Goal: Task Accomplishment & Management: Manage account settings

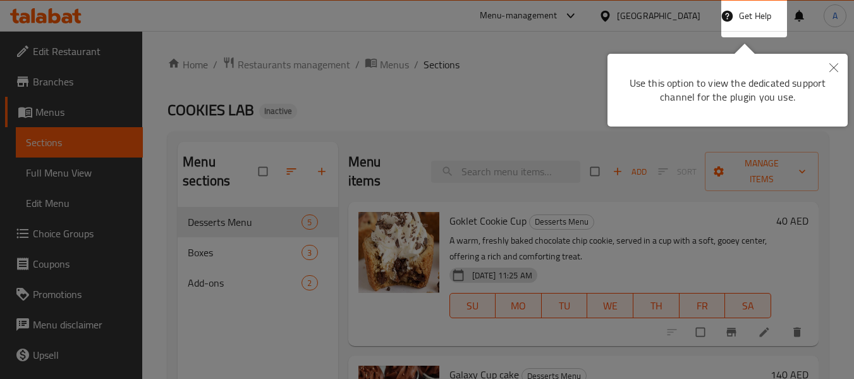
click at [439, 28] on div at bounding box center [427, 189] width 854 height 379
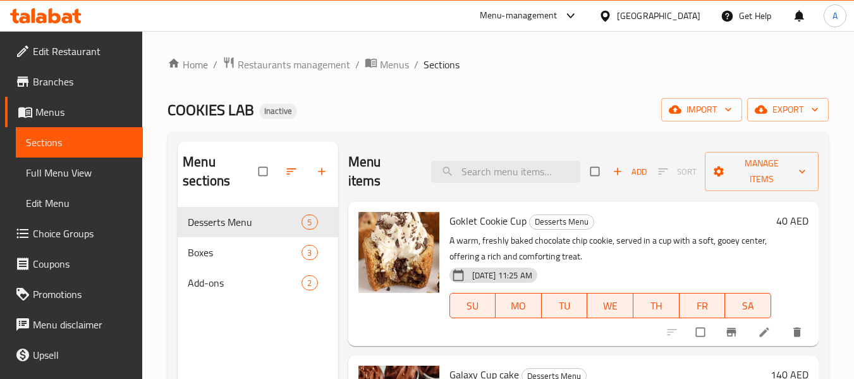
click at [70, 11] on icon at bounding box center [45, 15] width 71 height 15
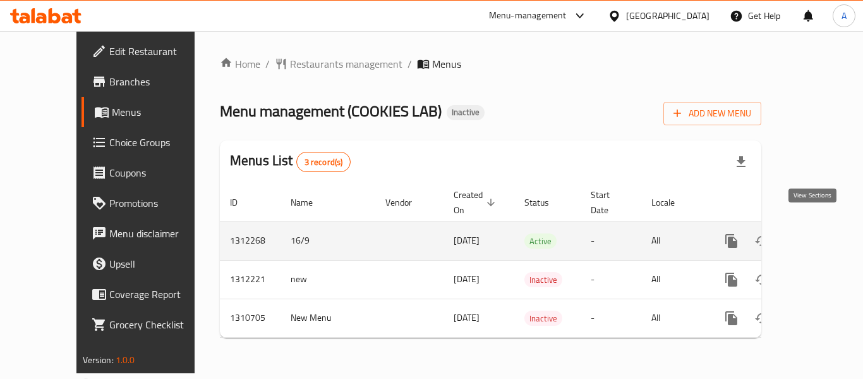
click at [815, 233] on icon "enhanced table" at bounding box center [822, 240] width 15 height 15
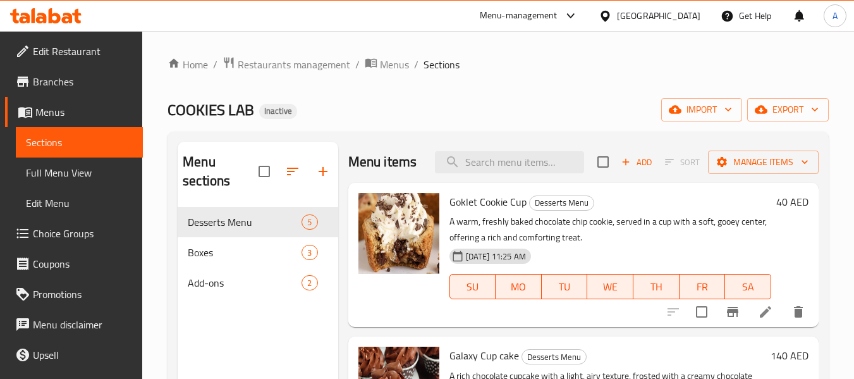
click at [428, 92] on div "Home / Restaurants management / Menus / Sections COOKIES LAB Inactive import ex…" at bounding box center [497, 293] width 661 height 474
click at [75, 165] on span "Full Menu View" at bounding box center [79, 172] width 107 height 15
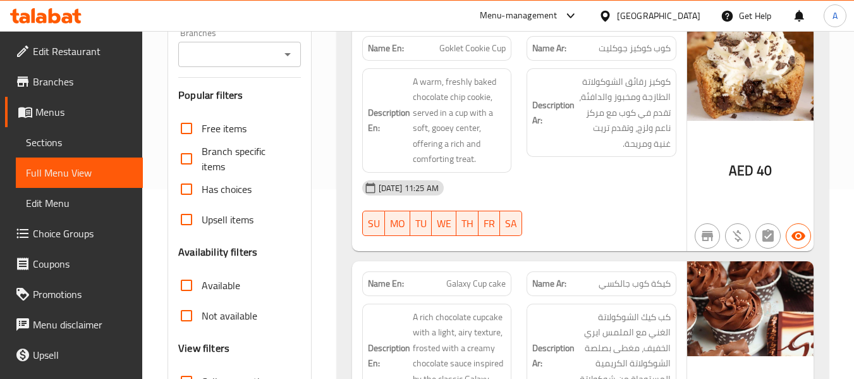
scroll to position [126, 0]
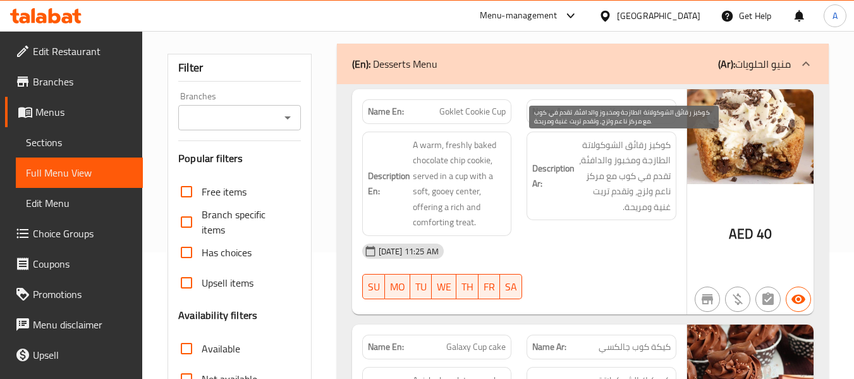
drag, startPoint x: 606, startPoint y: 207, endPoint x: 598, endPoint y: 197, distance: 12.6
click at [606, 207] on span "كوكيز رقائق الشوكولاتة الطازجة ومخبوز والدافئة، تقدم في كوب مع مركز ناعم ولزج، …" at bounding box center [624, 176] width 94 height 78
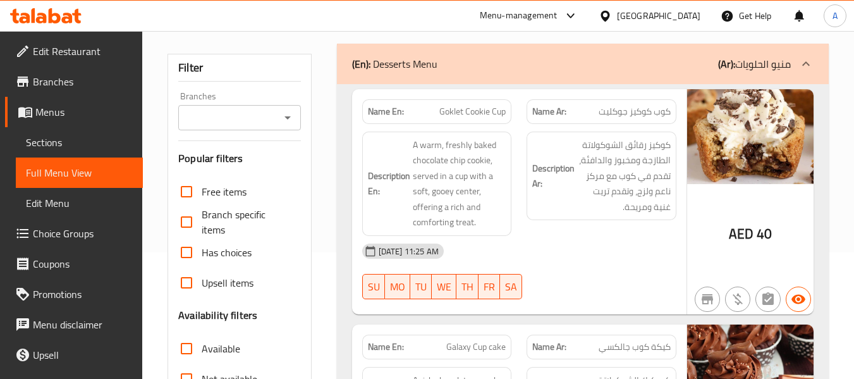
click at [610, 112] on span "كوب كوكيز جوكليت" at bounding box center [634, 111] width 72 height 13
click at [600, 265] on div "[DATE] 11:25 AM" at bounding box center [519, 251] width 329 height 30
click at [460, 111] on span "Goklet Cookie Cup" at bounding box center [472, 111] width 66 height 13
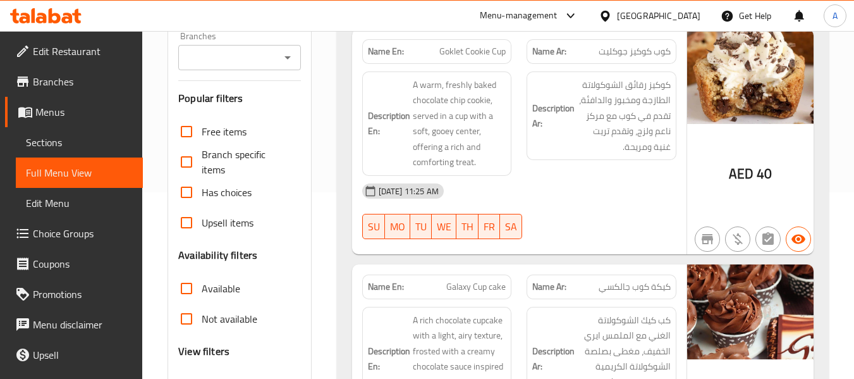
scroll to position [190, 0]
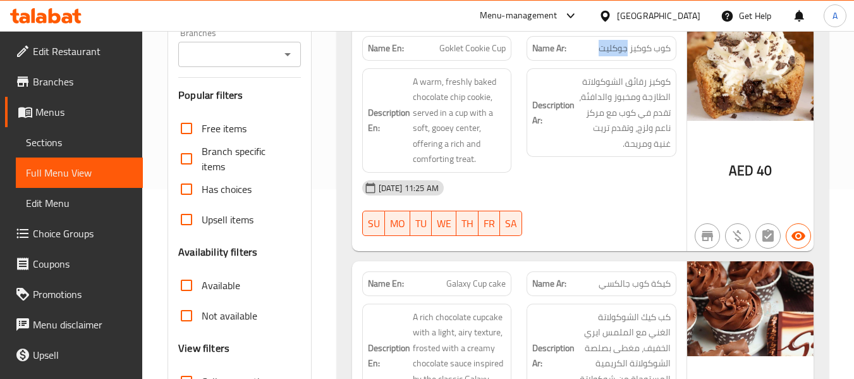
drag, startPoint x: 599, startPoint y: 51, endPoint x: 625, endPoint y: 54, distance: 26.1
click at [625, 54] on span "كوب كوكيز جوكليت" at bounding box center [634, 48] width 72 height 13
copy span "جوكليت"
click at [554, 203] on div "[DATE] 11:25 AM SU MO TU WE TH FR SA" at bounding box center [519, 208] width 329 height 71
click at [482, 59] on div "Name En: Goklet Cookie Cup" at bounding box center [437, 48] width 150 height 25
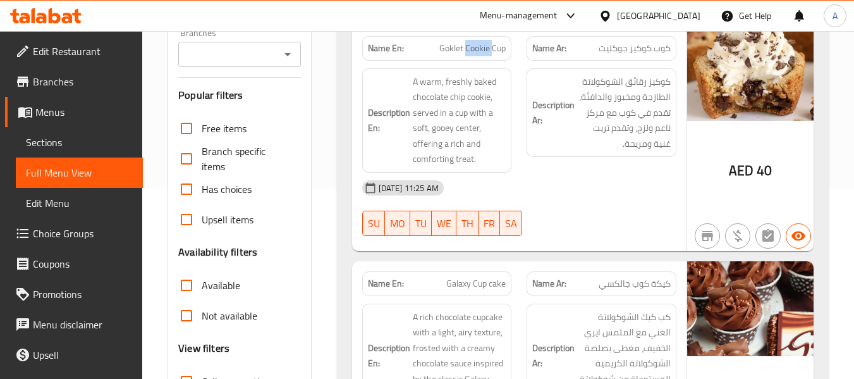
click at [482, 59] on div "Name En: Goklet Cookie Cup" at bounding box center [437, 48] width 150 height 25
click at [480, 54] on span "Goklet Cookie Cup" at bounding box center [472, 48] width 66 height 13
click at [479, 54] on span "Goklet Cookie Cup" at bounding box center [472, 48] width 66 height 13
click at [519, 124] on div "Description Ar: كوكيز رقائق الشوكولاتة الطازجة ومخبوز والدافئة، تقدم في كوب مع …" at bounding box center [601, 120] width 165 height 119
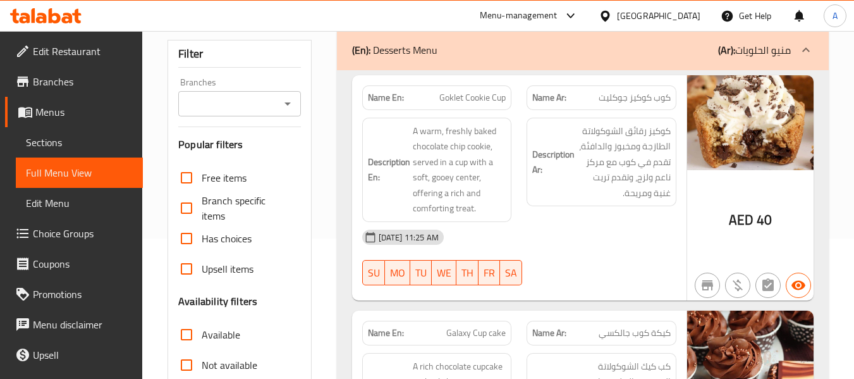
scroll to position [63, 0]
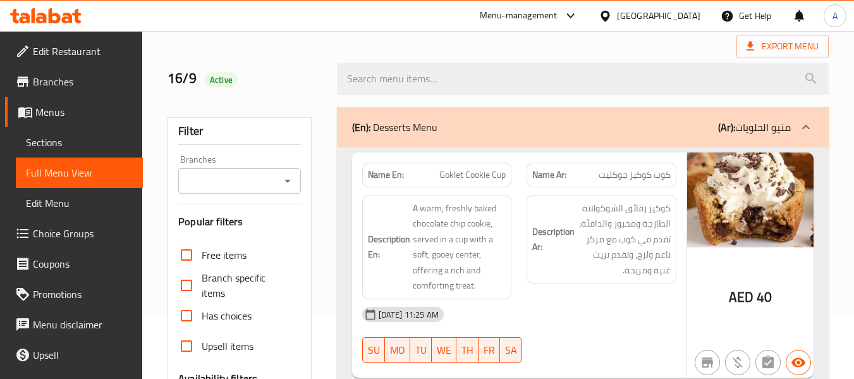
click at [472, 152] on div "Name En: Goklet Cookie Cup Name Ar: كوب كوكيز جوكليت Description En: A warm, fr…" at bounding box center [519, 264] width 334 height 225
drag, startPoint x: 436, startPoint y: 173, endPoint x: 511, endPoint y: 174, distance: 75.2
click at [511, 174] on div "Name En: Goklet Cookie Cup" at bounding box center [437, 174] width 150 height 25
copy span "Goklet Cookie Cup"
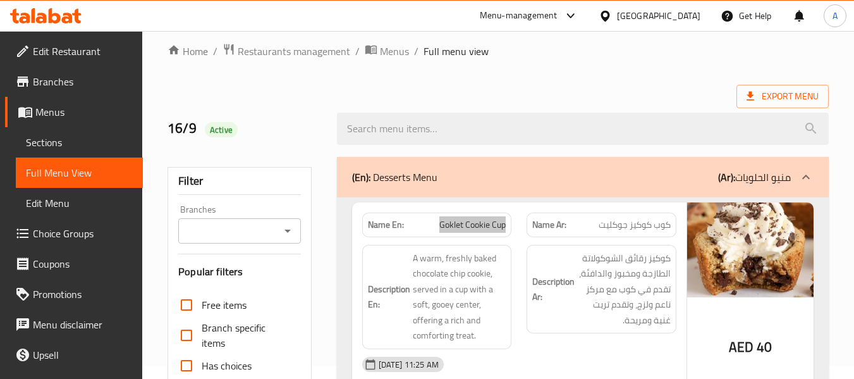
scroll to position [0, 0]
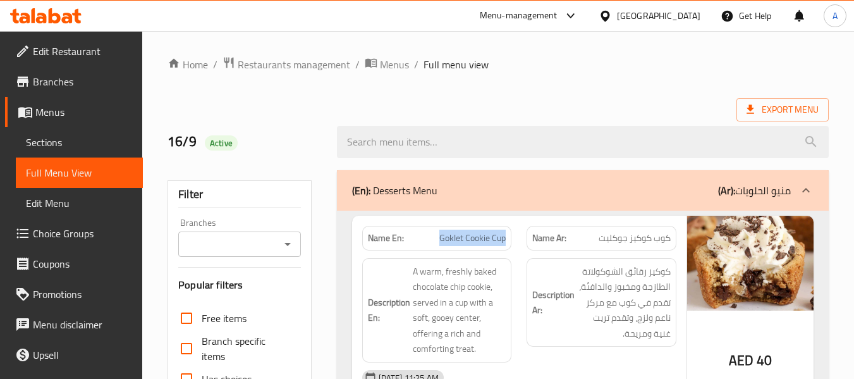
click at [291, 112] on div "Export Menu" at bounding box center [497, 109] width 661 height 23
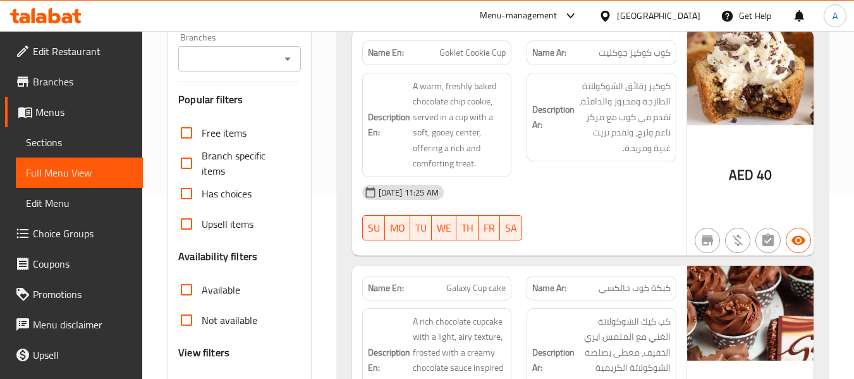
scroll to position [190, 0]
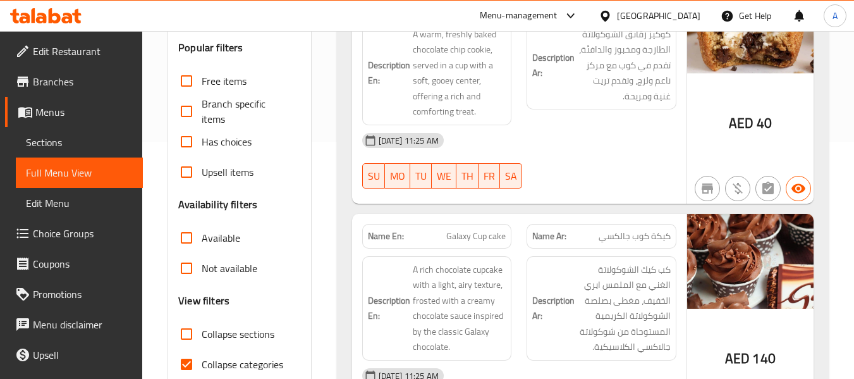
scroll to position [316, 0]
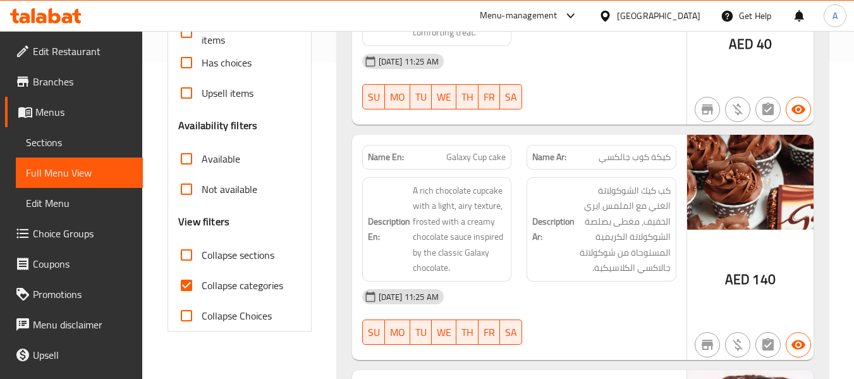
click at [269, 282] on span "Collapse categories" at bounding box center [243, 284] width 82 height 15
click at [202, 282] on input "Collapse categories" at bounding box center [186, 285] width 30 height 30
checkbox input "false"
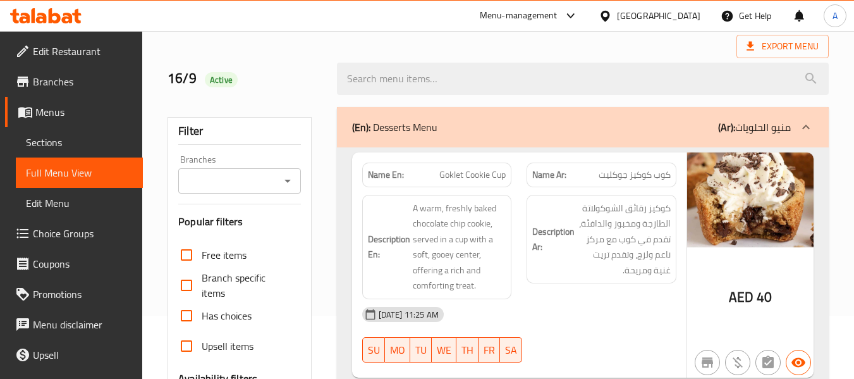
scroll to position [126, 0]
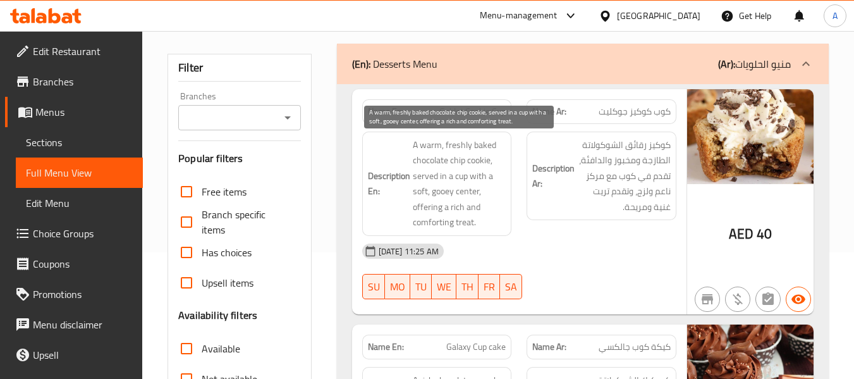
click at [481, 161] on span "A warm, freshly baked chocolate chip cookie, served in a cup with a soft, gooey…" at bounding box center [460, 183] width 94 height 93
click at [463, 157] on span "A warm, freshly baked chocolate chip cookie, served in a cup with a soft, gooey…" at bounding box center [460, 183] width 94 height 93
click at [431, 161] on span "A warm, freshly baked chocolate chip cookie, served in a cup with a soft, gooey…" at bounding box center [460, 183] width 94 height 93
click at [451, 164] on span "A warm, freshly baked chocolate chip cookie, served in a cup with a soft, gooey…" at bounding box center [460, 183] width 94 height 93
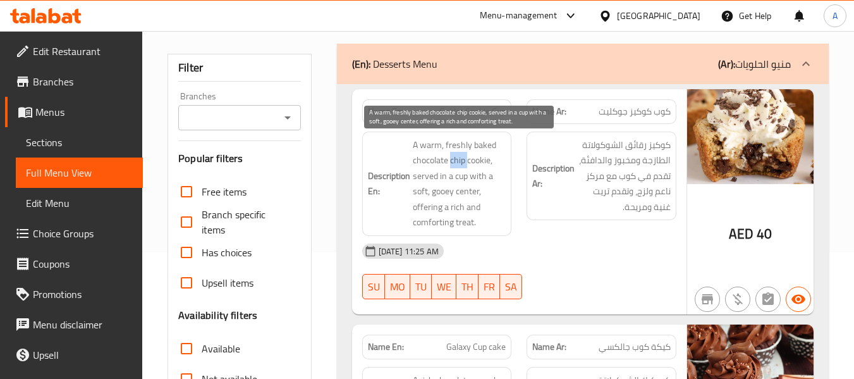
click at [451, 154] on span "A warm, freshly baked chocolate chip cookie, served in a cup with a soft, gooey…" at bounding box center [460, 183] width 94 height 93
click at [451, 150] on span "A warm, freshly baked chocolate chip cookie, served in a cup with a soft, gooey…" at bounding box center [460, 183] width 94 height 93
click at [452, 144] on span "A warm, freshly baked chocolate chip cookie, served in a cup with a soft, gooey…" at bounding box center [460, 183] width 94 height 93
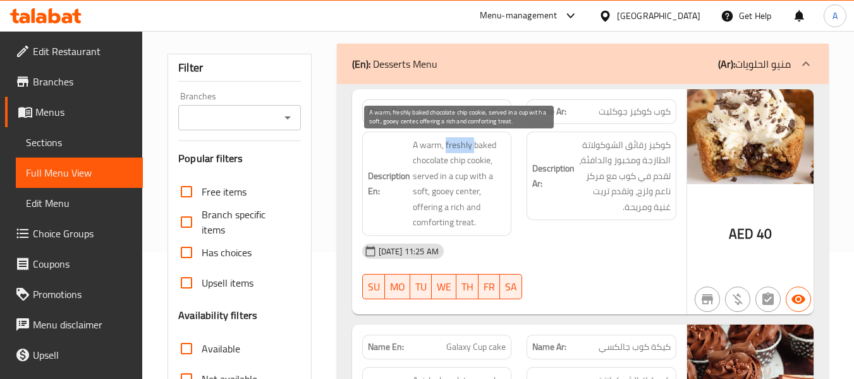
click at [452, 144] on span "A warm, freshly baked chocolate chip cookie, served in a cup with a soft, gooey…" at bounding box center [460, 183] width 94 height 93
click at [477, 148] on span "A warm, freshly baked chocolate chip cookie, served in a cup with a soft, gooey…" at bounding box center [460, 183] width 94 height 93
drag, startPoint x: 480, startPoint y: 156, endPoint x: 457, endPoint y: 155, distance: 23.4
click at [480, 156] on span "A warm, freshly baked chocolate chip cookie, served in a cup with a soft, gooey…" at bounding box center [460, 183] width 94 height 93
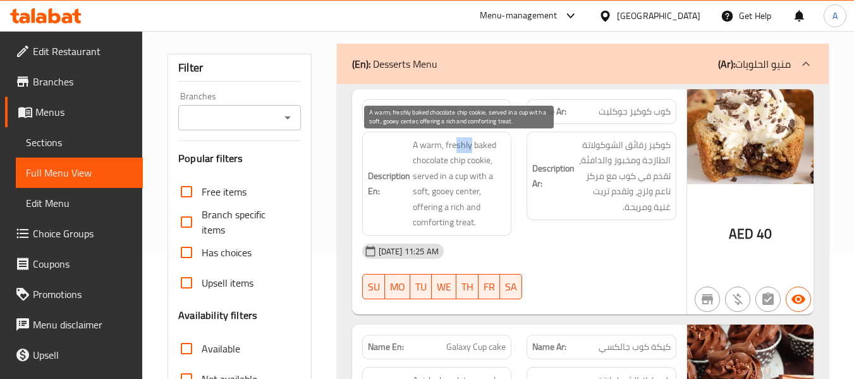
drag, startPoint x: 468, startPoint y: 147, endPoint x: 456, endPoint y: 142, distance: 13.3
click at [456, 142] on span "A warm, freshly baked chocolate chip cookie, served in a cup with a soft, gooey…" at bounding box center [460, 183] width 94 height 93
click at [477, 149] on span "A warm, freshly baked chocolate chip cookie, served in a cup with a soft, gooey…" at bounding box center [460, 183] width 94 height 93
click at [475, 144] on span "A warm, freshly baked chocolate chip cookie, served in a cup with a soft, gooey…" at bounding box center [460, 183] width 94 height 93
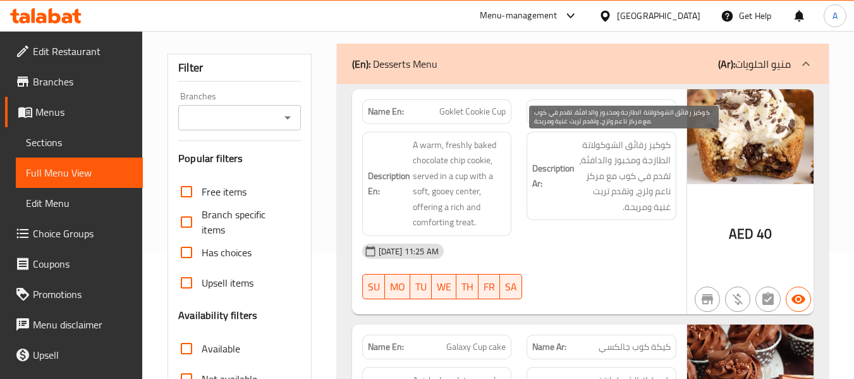
click at [647, 149] on span "كوكيز رقائق الشوكولاتة الطازجة ومخبوز والدافئة، تقدم في كوب مع مركز ناعم ولزج، …" at bounding box center [624, 176] width 94 height 78
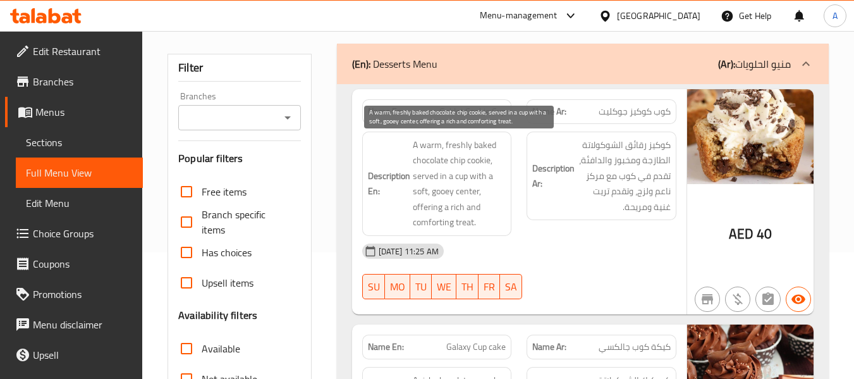
click at [478, 161] on span "A warm, freshly baked chocolate chip cookie, served in a cup with a soft, gooey…" at bounding box center [460, 183] width 94 height 93
click at [452, 160] on span "A warm, freshly baked chocolate chip cookie, served in a cup with a soft, gooey…" at bounding box center [460, 183] width 94 height 93
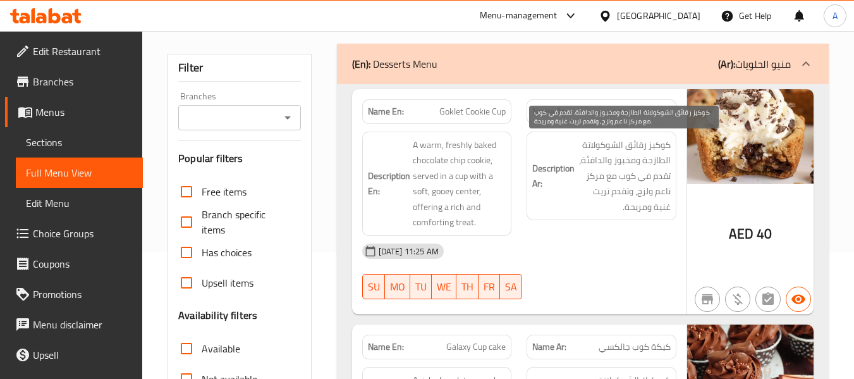
click at [653, 164] on span "كوكيز رقائق الشوكولاتة الطازجة ومخبوز والدافئة، تقدم في كوب مع مركز ناعم ولزج، …" at bounding box center [624, 176] width 94 height 78
click at [629, 155] on span "كوكيز رقائق الشوكولاتة الطازجة ومخبوز والدافئة، تقدم في كوب مع مركز ناعم ولزج، …" at bounding box center [624, 176] width 94 height 78
click at [600, 157] on span "كوكيز رقائق الشوكولاتة الطازجة ومخبوز والدافئة، تقدم في كوب مع مركز ناعم ولزج، …" at bounding box center [624, 176] width 94 height 78
click at [650, 178] on span "كوكيز رقائق الشوكولاتة الطازجة ومخبوز والدافئة، تقدم في كوب مع مركز ناعم ولزج، …" at bounding box center [624, 176] width 94 height 78
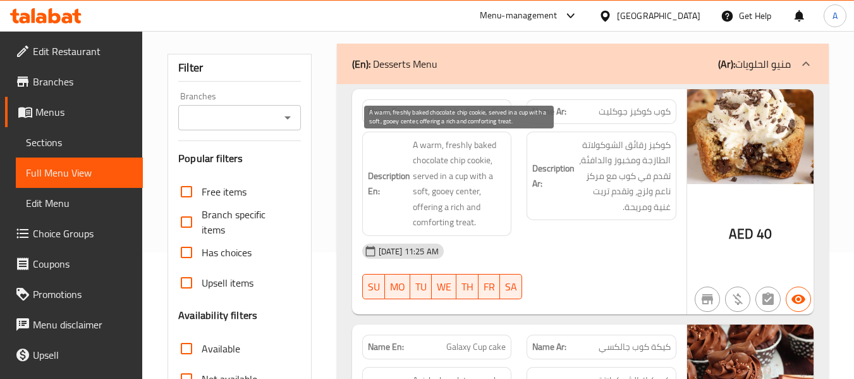
click at [466, 178] on span "A warm, freshly baked chocolate chip cookie, served in a cup with a soft, gooey…" at bounding box center [460, 183] width 94 height 93
click at [459, 190] on span "A warm, freshly baked chocolate chip cookie, served in a cup with a soft, gooey…" at bounding box center [460, 183] width 94 height 93
click at [444, 193] on span "A warm, freshly baked chocolate chip cookie, served in a cup with a soft, gooey…" at bounding box center [460, 183] width 94 height 93
click at [432, 210] on span "A warm, freshly baked chocolate chip cookie, served in a cup with a soft, gooey…" at bounding box center [460, 183] width 94 height 93
click at [463, 222] on span "A warm, freshly baked chocolate chip cookie, served in a cup with a soft, gooey…" at bounding box center [460, 183] width 94 height 93
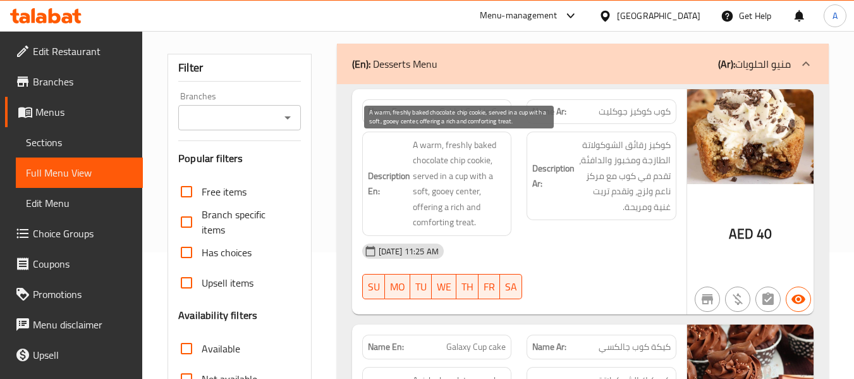
click at [448, 222] on span "A warm, freshly baked chocolate chip cookie, served in a cup with a soft, gooey…" at bounding box center [460, 183] width 94 height 93
click at [433, 219] on span "A warm, freshly baked chocolate chip cookie, served in a cup with a soft, gooey…" at bounding box center [460, 183] width 94 height 93
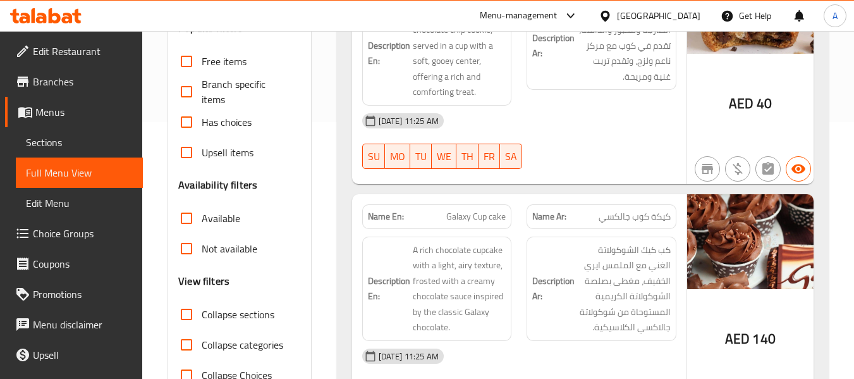
scroll to position [379, 0]
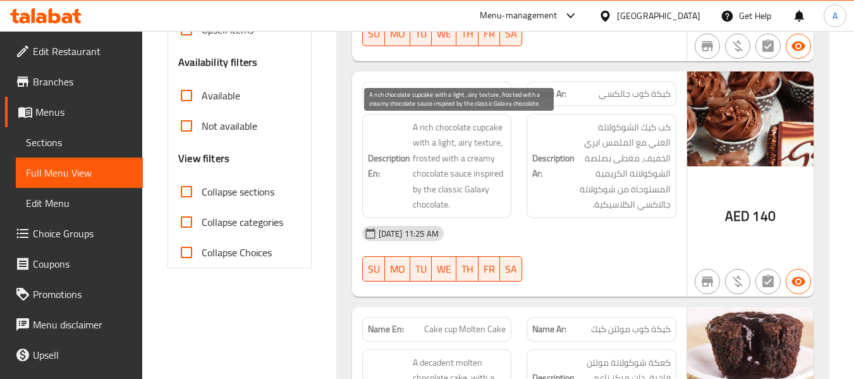
click at [477, 179] on span "A rich chocolate cupcake with a light, airy texture, frosted with a creamy choc…" at bounding box center [460, 165] width 94 height 93
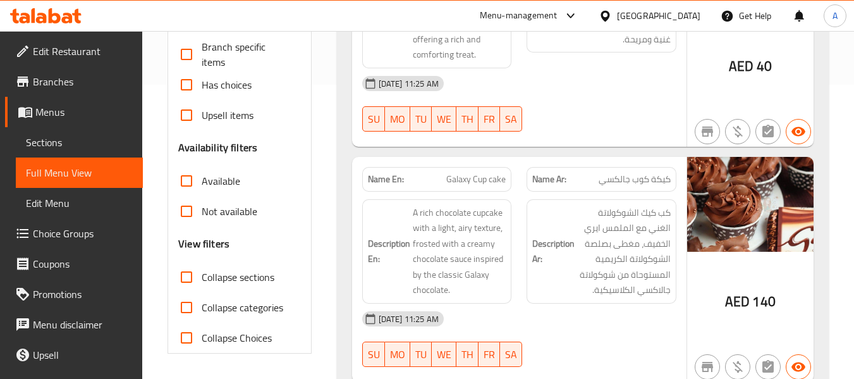
scroll to position [316, 0]
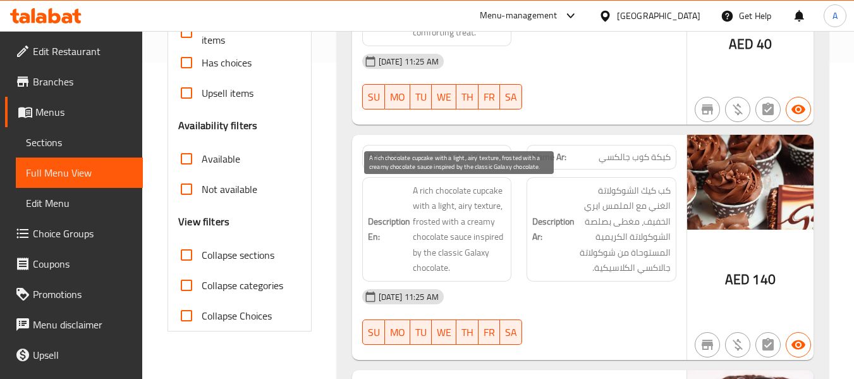
click at [458, 234] on span "A rich chocolate cupcake with a light, airy texture, frosted with a creamy choc…" at bounding box center [460, 229] width 94 height 93
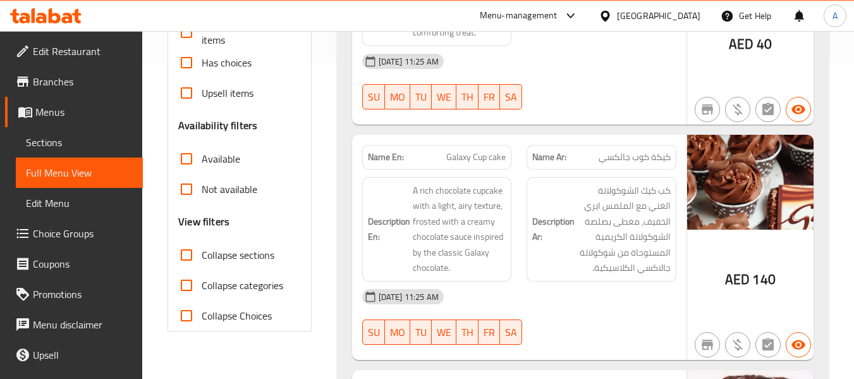
click at [509, 214] on div "Description En: A rich chocolate cupcake with a light, airy texture, frosted wi…" at bounding box center [437, 229] width 150 height 104
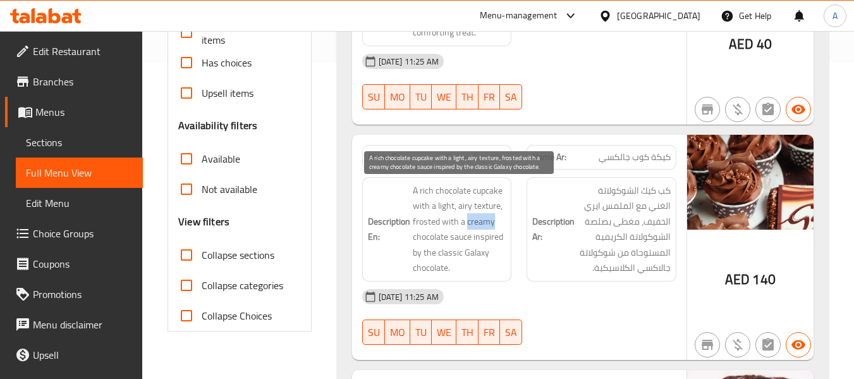
click at [492, 211] on span "A rich chocolate cupcake with a light, airy texture, frosted with a creamy choc…" at bounding box center [460, 229] width 94 height 93
click at [490, 209] on span "A rich chocolate cupcake with a light, airy texture, frosted with a creamy choc…" at bounding box center [460, 229] width 94 height 93
click at [488, 209] on span "A rich chocolate cupcake with a light, airy texture, frosted with a creamy choc…" at bounding box center [460, 229] width 94 height 93
click at [491, 197] on span "A rich chocolate cupcake with a light, airy texture, frosted with a creamy choc…" at bounding box center [460, 229] width 94 height 93
click at [485, 202] on span "A rich chocolate cupcake with a light, airy texture, frosted with a creamy choc…" at bounding box center [460, 229] width 94 height 93
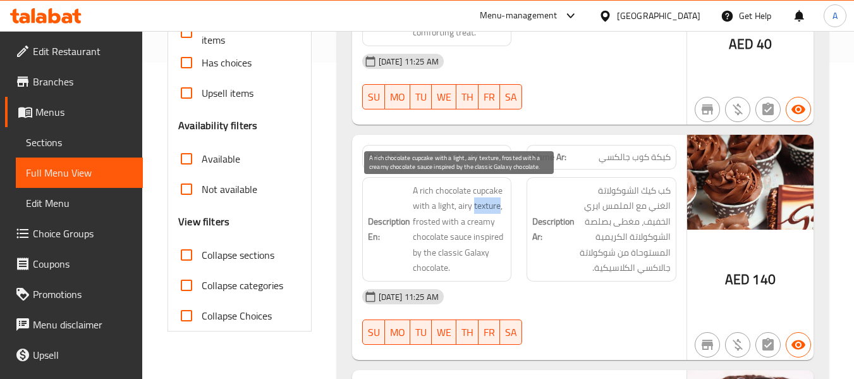
click at [485, 202] on span "A rich chocolate cupcake with a light, airy texture, frosted with a creamy choc…" at bounding box center [460, 229] width 94 height 93
copy span "texture"
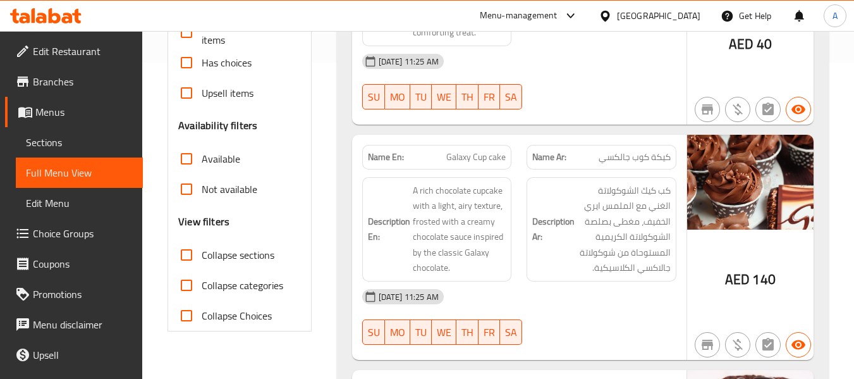
click at [577, 202] on span "كب كيك الشوكولاتة الغني مع الملمس ايري الخفيف، مغطى بصلصة الشوكولاتة الكريمية ا…" at bounding box center [624, 229] width 94 height 93
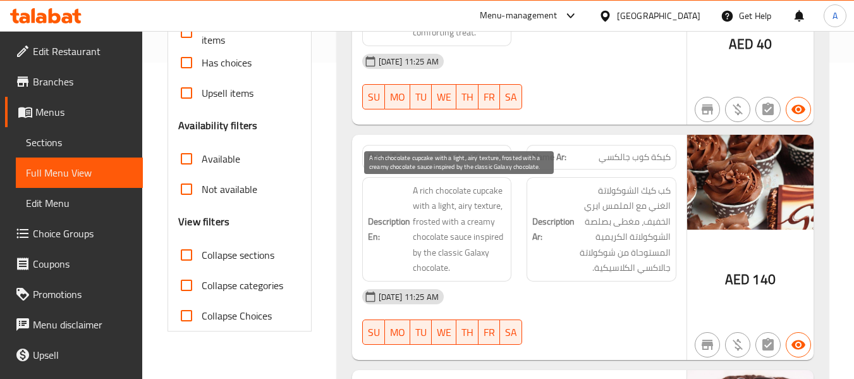
click at [443, 222] on span "A rich chocolate cupcake with a light, airy texture, frosted with a creamy choc…" at bounding box center [460, 229] width 94 height 93
click at [471, 205] on span "A rich chocolate cupcake with a light, airy texture, frosted with a creamy choc…" at bounding box center [460, 229] width 94 height 93
click at [451, 203] on span "A rich chocolate cupcake with a light, airy texture, frosted with a creamy choc…" at bounding box center [460, 229] width 94 height 93
click at [478, 202] on span "A rich chocolate cupcake with a light, airy texture, frosted with a creamy choc…" at bounding box center [460, 229] width 94 height 93
click at [466, 202] on span "A rich chocolate cupcake with a light, airy texture, frosted with a creamy choc…" at bounding box center [460, 229] width 94 height 93
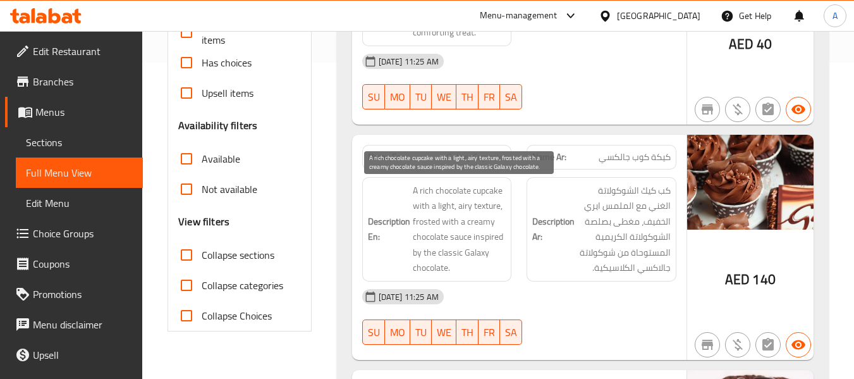
click at [419, 221] on span "A rich chocolate cupcake with a light, airy texture, frosted with a creamy choc…" at bounding box center [460, 229] width 94 height 93
copy span "frosted"
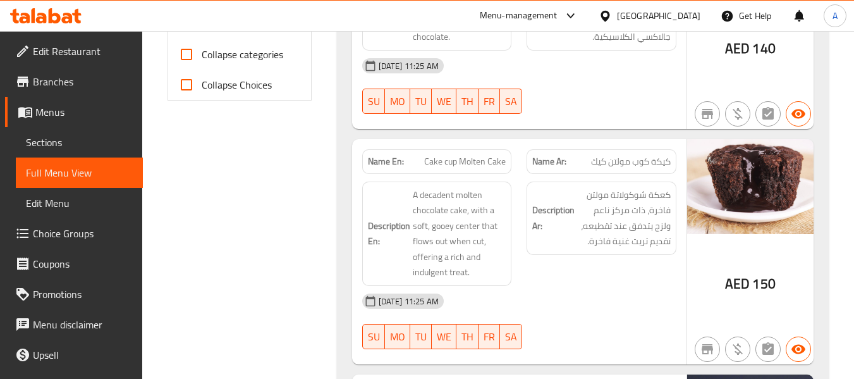
scroll to position [569, 0]
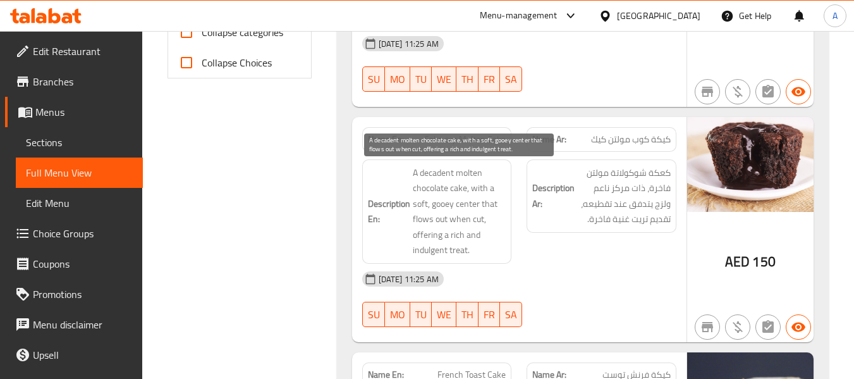
click at [459, 188] on span "A decadent molten chocolate cake, with a soft, gooey center that flows out when…" at bounding box center [460, 211] width 94 height 93
click at [439, 188] on span "A decadent molten chocolate cake, with a soft, gooey center that flows out when…" at bounding box center [460, 211] width 94 height 93
click at [474, 173] on span "A decadent molten chocolate cake, with a soft, gooey center that flows out when…" at bounding box center [460, 211] width 94 height 93
click at [428, 202] on span "A decadent molten chocolate cake, with a soft, gooey center that flows out when…" at bounding box center [460, 211] width 94 height 93
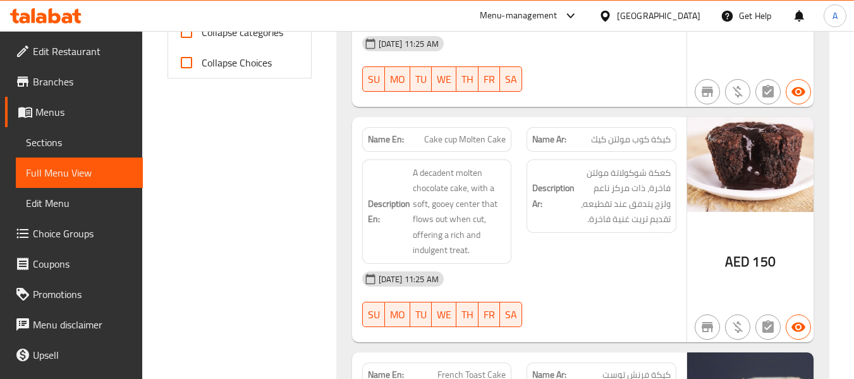
click at [525, 184] on div "Description Ar: كعكة شوكولاتة مولتن فاخرة، ذات مركز ناعم ولزج يتدفق عند تقطيعه،…" at bounding box center [601, 211] width 165 height 119
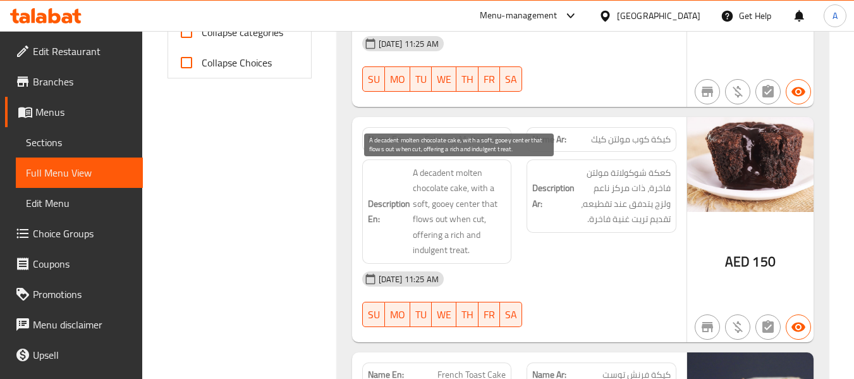
click at [442, 181] on span "A decadent molten chocolate cake, with a soft, gooey center that flows out when…" at bounding box center [460, 211] width 94 height 93
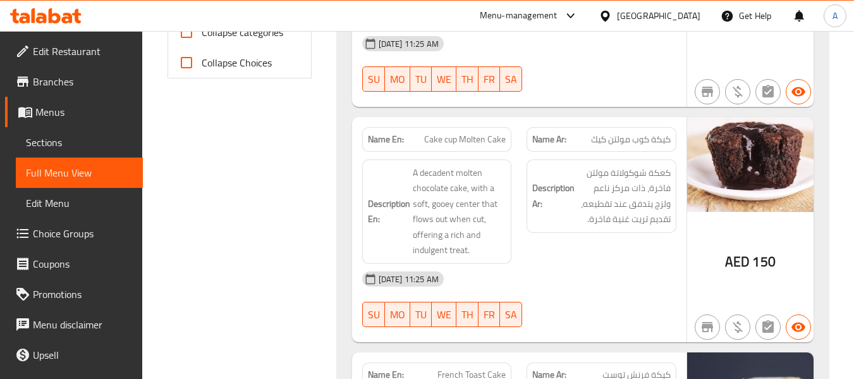
click at [398, 205] on strong "Description En:" at bounding box center [389, 211] width 42 height 31
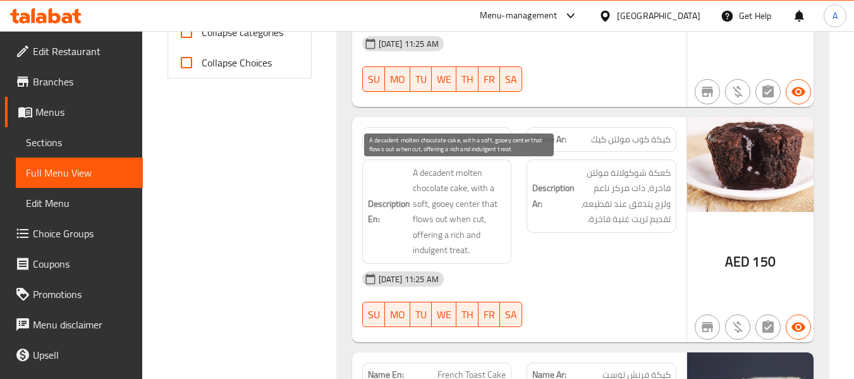
click at [467, 203] on span "A decadent molten chocolate cake, with a soft, gooey center that flows out when…" at bounding box center [460, 211] width 94 height 93
click at [450, 200] on span "A decadent molten chocolate cake, with a soft, gooey center that flows out when…" at bounding box center [460, 211] width 94 height 93
click at [434, 200] on span "A decadent molten chocolate cake, with a soft, gooey center that flows out when…" at bounding box center [460, 211] width 94 height 93
click at [470, 219] on span "A decadent molten chocolate cake, with a soft, gooey center that flows out when…" at bounding box center [460, 211] width 94 height 93
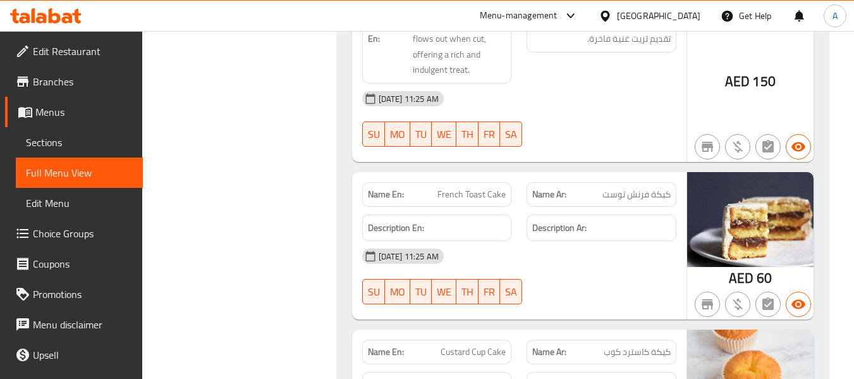
scroll to position [758, 0]
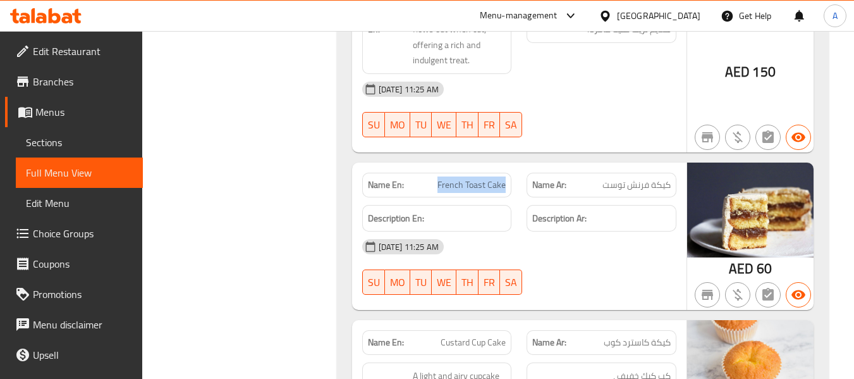
drag, startPoint x: 435, startPoint y: 185, endPoint x: 507, endPoint y: 183, distance: 71.5
click at [507, 183] on div "Name En: French Toast Cake" at bounding box center [437, 185] width 150 height 25
copy span "French Toast Cake"
click at [465, 186] on span "French Toast Cake" at bounding box center [471, 184] width 68 height 13
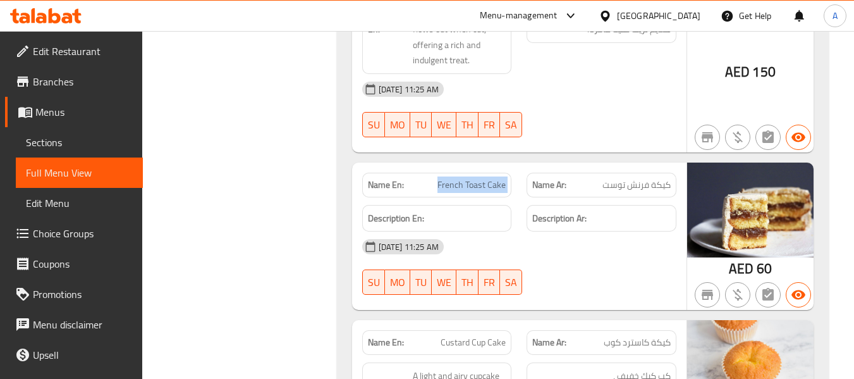
click at [465, 186] on span "French Toast Cake" at bounding box center [471, 184] width 68 height 13
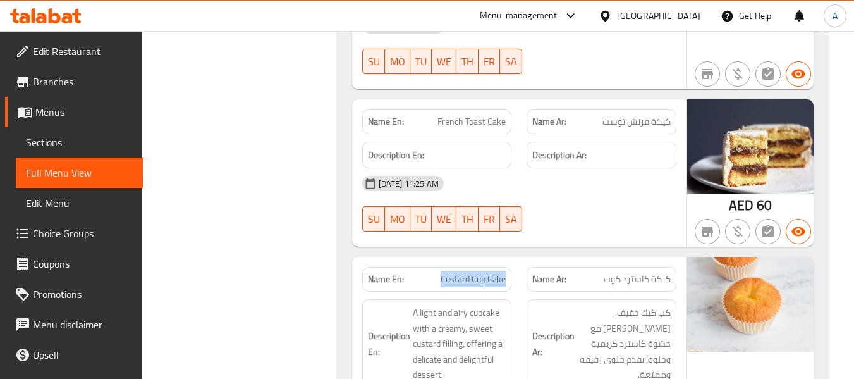
drag, startPoint x: 440, startPoint y: 273, endPoint x: 507, endPoint y: 282, distance: 68.3
click at [507, 282] on div "Name En: Custard Cup Cake" at bounding box center [437, 279] width 150 height 25
click at [492, 276] on span "Custard Cup Cake" at bounding box center [472, 278] width 65 height 13
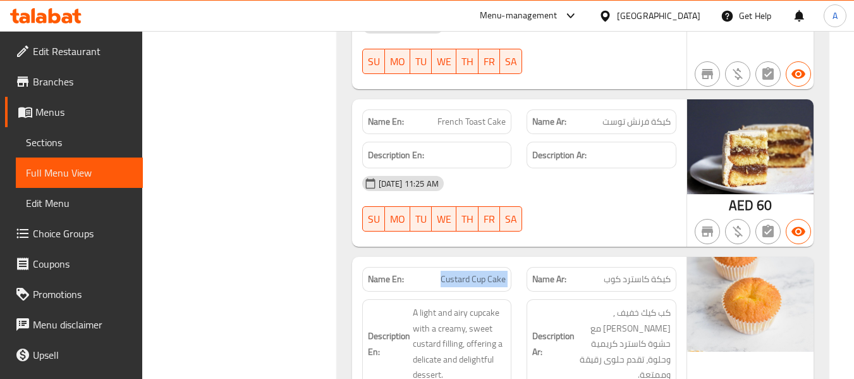
click at [486, 275] on span "Custard Cup Cake" at bounding box center [472, 278] width 65 height 13
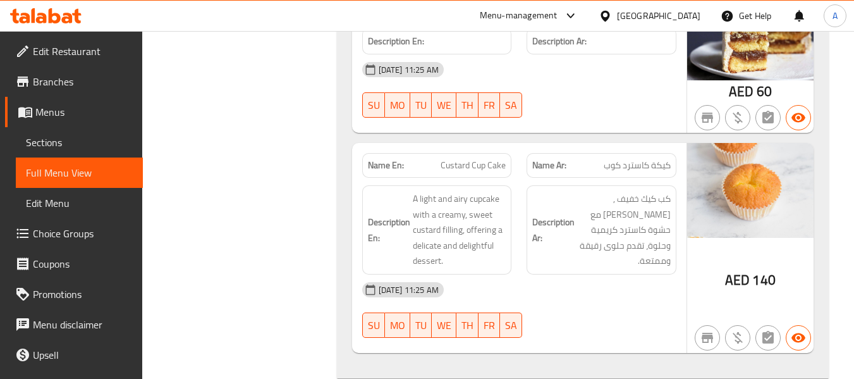
scroll to position [948, 0]
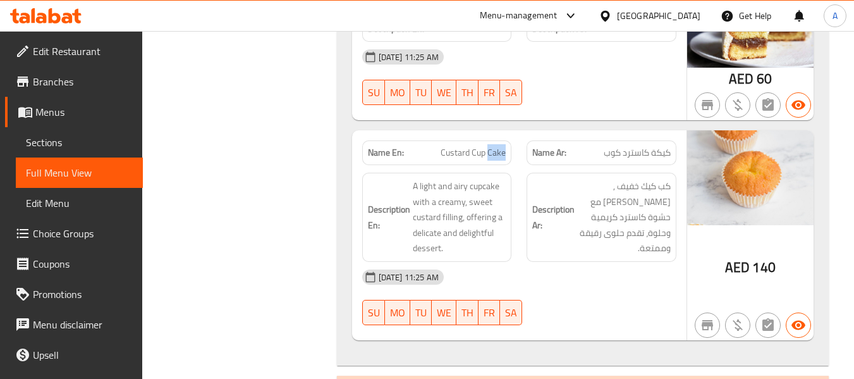
drag, startPoint x: 490, startPoint y: 151, endPoint x: 507, endPoint y: 154, distance: 18.0
click at [507, 154] on div "Name En: Custard Cup Cake" at bounding box center [437, 152] width 150 height 25
drag, startPoint x: 487, startPoint y: 149, endPoint x: 506, endPoint y: 150, distance: 19.6
click at [506, 150] on div "Name En: Custard Cup Cake" at bounding box center [437, 152] width 150 height 25
click at [498, 150] on span "Custard Cup Cake" at bounding box center [472, 152] width 65 height 13
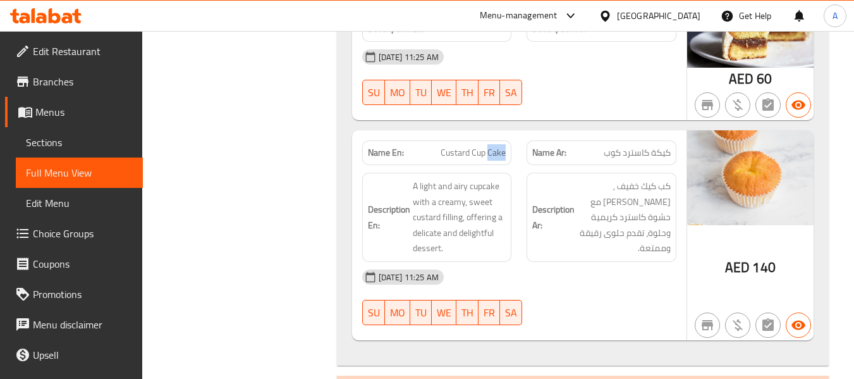
click at [499, 150] on span "Custard Cup Cake" at bounding box center [472, 152] width 65 height 13
click at [469, 151] on span "Custard Cup Cake" at bounding box center [472, 152] width 65 height 13
click at [478, 149] on span "Custard Cup Cake" at bounding box center [472, 152] width 65 height 13
click at [542, 167] on div "Description Ar: كب كيك خفيف ,وايري مع حشوة كاسترد كريمية وحلوة، تقدم حلوى رقيقة…" at bounding box center [601, 217] width 165 height 104
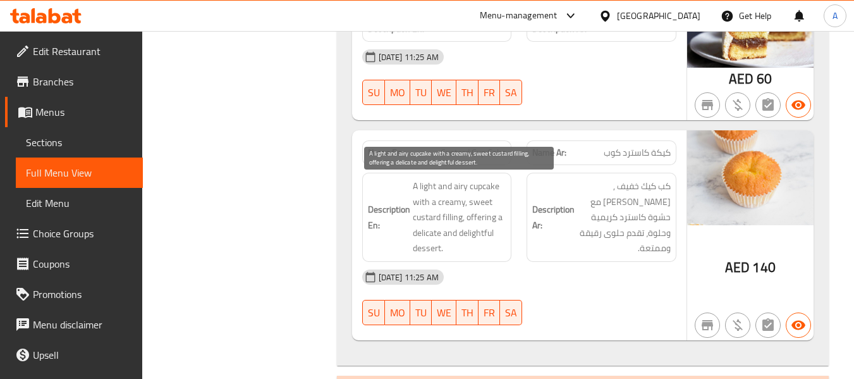
click at [442, 193] on span "A light and airy cupcake with a creamy, sweet custard filling, offering a delic…" at bounding box center [460, 217] width 94 height 78
click at [433, 190] on span "A light and airy cupcake with a creamy, sweet custard filling, offering a delic…" at bounding box center [460, 217] width 94 height 78
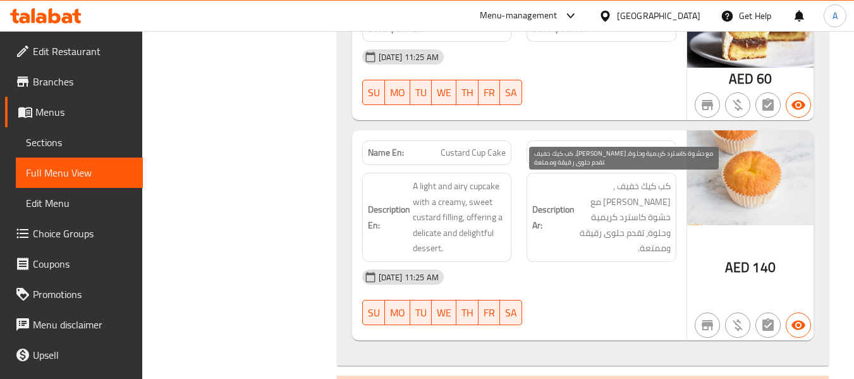
click at [620, 190] on span "كب كيك خفيف ,[PERSON_NAME] مع حشوة كاسترد كريمية وحلوة، تقدم حلوى رقيقة وممتعة." at bounding box center [624, 217] width 94 height 78
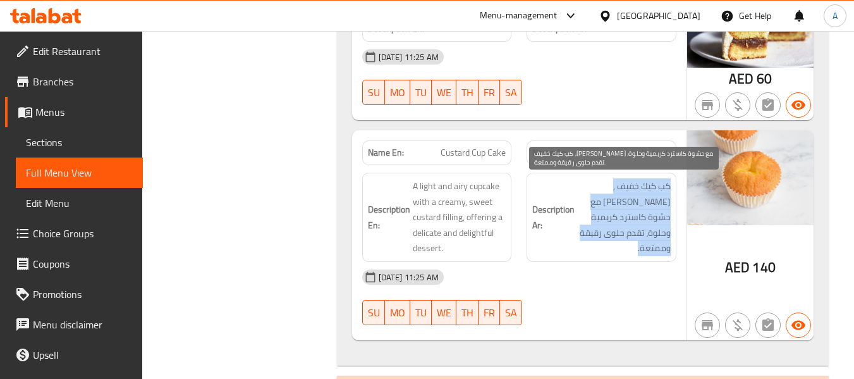
click at [620, 190] on span "كب كيك خفيف ,[PERSON_NAME] مع حشوة كاسترد كريمية وحلوة، تقدم حلوى رقيقة وممتعة." at bounding box center [624, 217] width 94 height 78
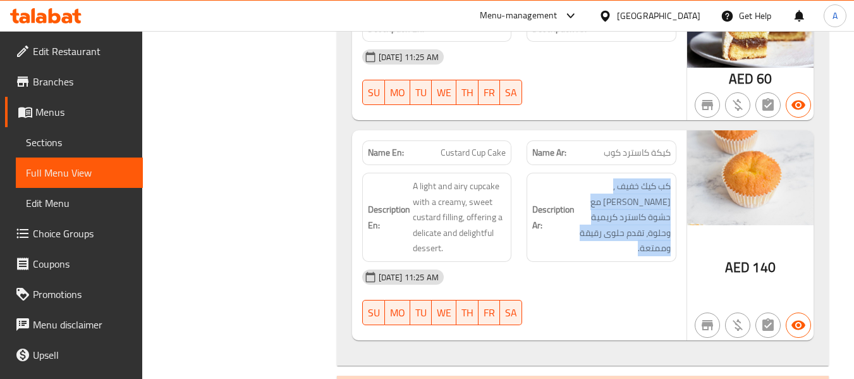
click at [510, 193] on div "Description En: A light and airy cupcake with a creamy, sweet custard filling, …" at bounding box center [437, 217] width 150 height 89
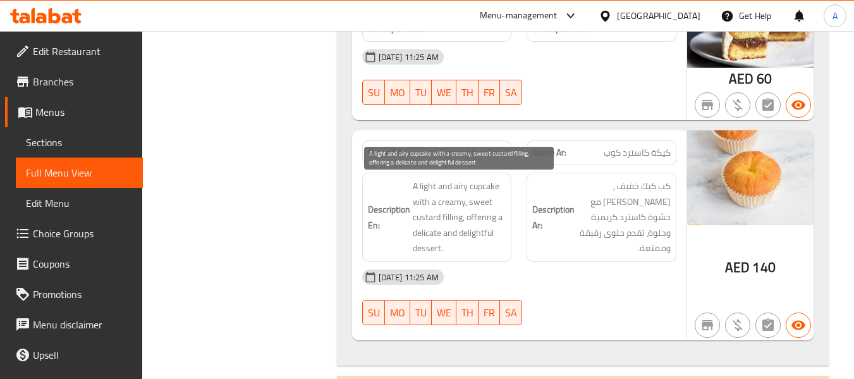
click at [480, 193] on span "A light and airy cupcake with a creamy, sweet custard filling, offering a delic…" at bounding box center [460, 217] width 94 height 78
click at [419, 200] on span "A light and airy cupcake with a creamy, sweet custard filling, offering a delic…" at bounding box center [460, 217] width 94 height 78
click at [459, 207] on span "A light and airy cupcake with a creamy, sweet custard filling, offering a delic…" at bounding box center [460, 217] width 94 height 78
click at [440, 208] on span "A light and airy cupcake with a creamy, sweet custard filling, offering a delic…" at bounding box center [460, 217] width 94 height 78
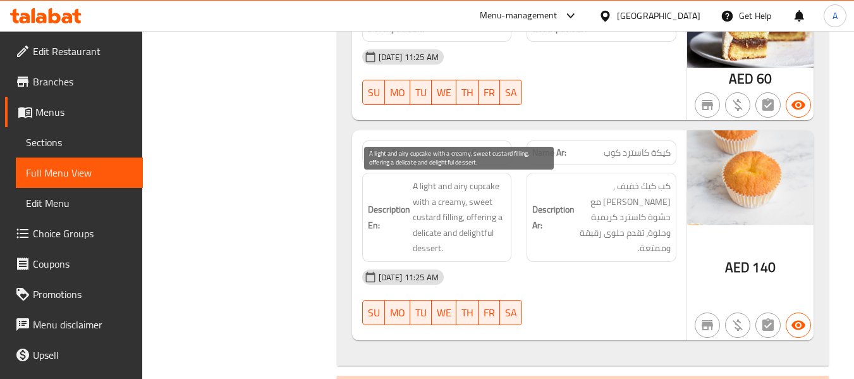
click at [449, 219] on span "A light and airy cupcake with a creamy, sweet custard filling, offering a delic…" at bounding box center [460, 217] width 94 height 78
click at [442, 208] on span "A light and airy cupcake with a creamy, sweet custard filling, offering a delic…" at bounding box center [460, 217] width 94 height 78
click at [434, 211] on span "A light and airy cupcake with a creamy, sweet custard filling, offering a delic…" at bounding box center [460, 217] width 94 height 78
click at [457, 203] on span "A light and airy cupcake with a creamy, sweet custard filling, offering a delic…" at bounding box center [460, 217] width 94 height 78
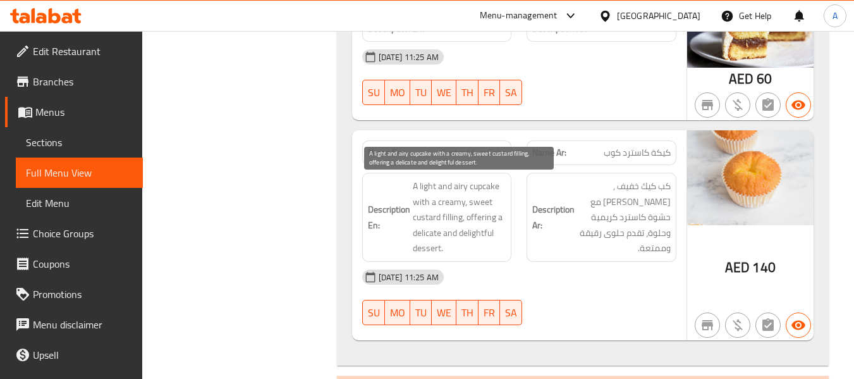
click at [478, 204] on span "A light and airy cupcake with a creamy, sweet custard filling, offering a delic…" at bounding box center [460, 217] width 94 height 78
click at [471, 217] on span "A light and airy cupcake with a creamy, sweet custard filling, offering a delic…" at bounding box center [460, 217] width 94 height 78
click at [438, 248] on span "A light and airy cupcake with a creamy, sweet custard filling, offering a delic…" at bounding box center [460, 217] width 94 height 78
click at [473, 233] on span "A light and airy cupcake with a creamy, sweet custard filling, offering a delic…" at bounding box center [460, 217] width 94 height 78
drag, startPoint x: 444, startPoint y: 236, endPoint x: 432, endPoint y: 237, distance: 11.4
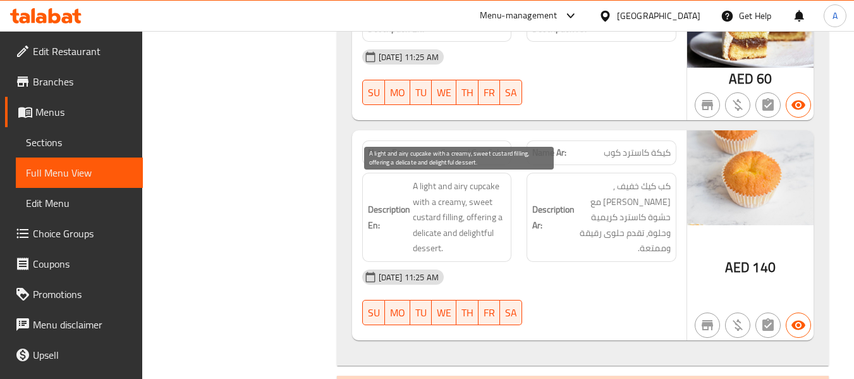
click at [444, 236] on span "A light and airy cupcake with a creamy, sweet custard filling, offering a delic…" at bounding box center [460, 217] width 94 height 78
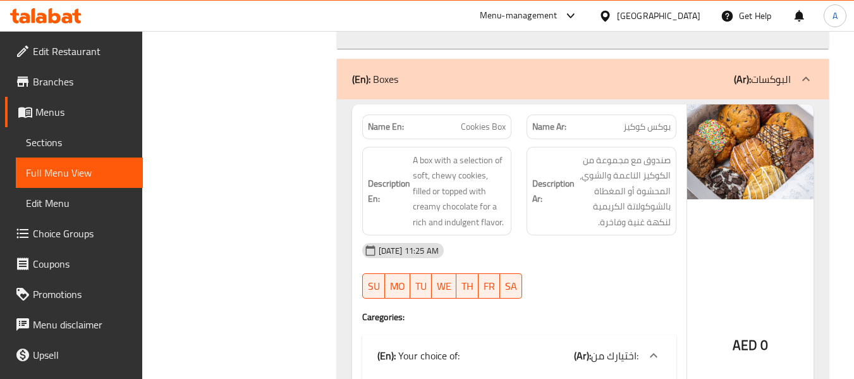
scroll to position [1264, 0]
drag, startPoint x: 462, startPoint y: 129, endPoint x: 511, endPoint y: 131, distance: 49.3
click at [511, 131] on div "Name En: Cookies Box" at bounding box center [437, 127] width 150 height 25
copy span "Cookies Box"
click at [320, 163] on div "Filter Branches Branches Popular filters Free items Branch specific items Has c…" at bounding box center [244, 200] width 169 height 2604
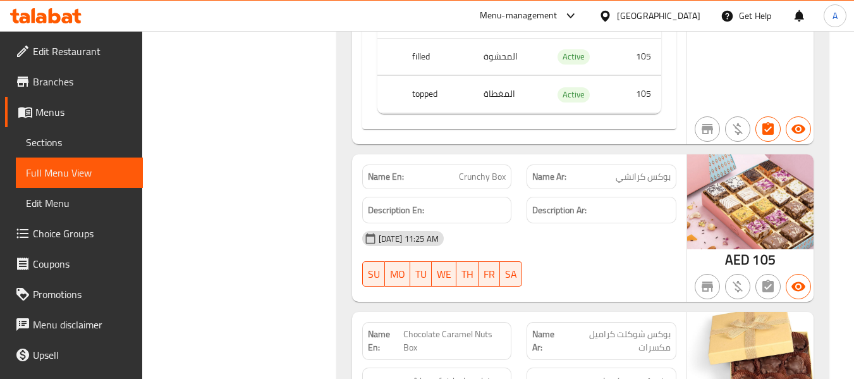
scroll to position [1643, 0]
click at [469, 176] on span "Crunchy Box" at bounding box center [482, 175] width 47 height 13
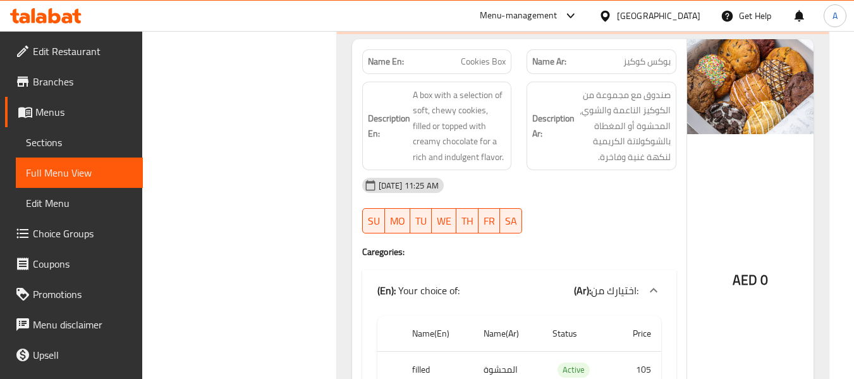
scroll to position [1264, 0]
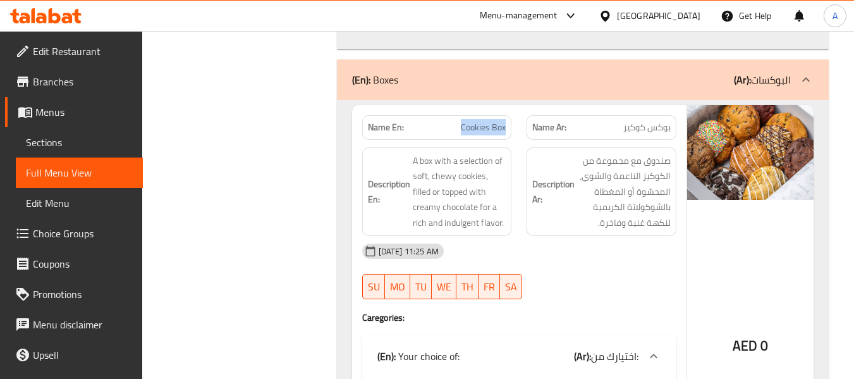
drag, startPoint x: 462, startPoint y: 126, endPoint x: 512, endPoint y: 129, distance: 50.0
click at [512, 129] on div "Name En: Cookies Box" at bounding box center [437, 127] width 165 height 40
copy span "Cookies Box"
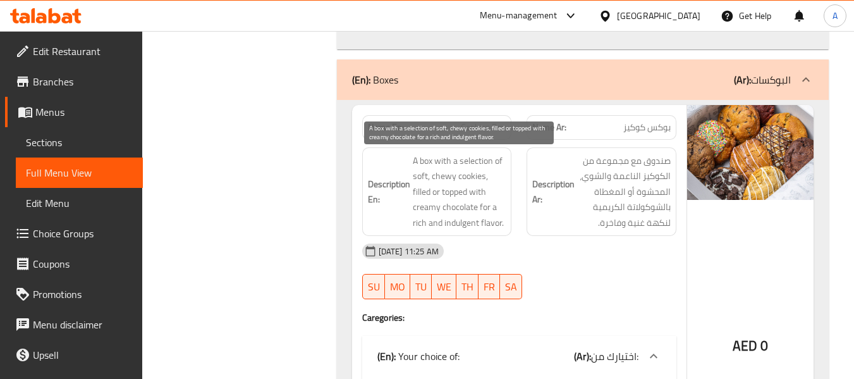
click at [473, 179] on span "A box with a selection of soft, chewy cookies, filled or topped with creamy cho…" at bounding box center [460, 192] width 94 height 78
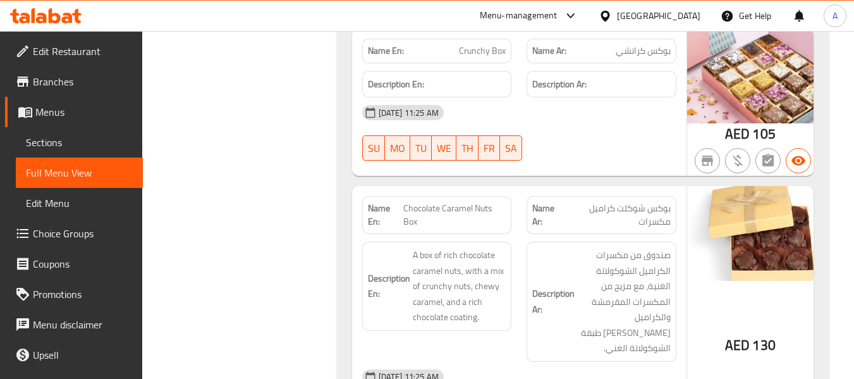
scroll to position [1770, 0]
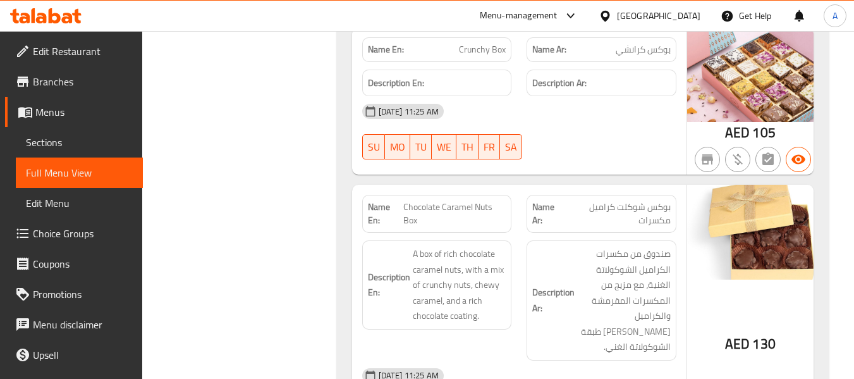
click at [523, 197] on div "Name Ar: بوكس شوكلت كراميل مكسرات" at bounding box center [601, 213] width 165 height 53
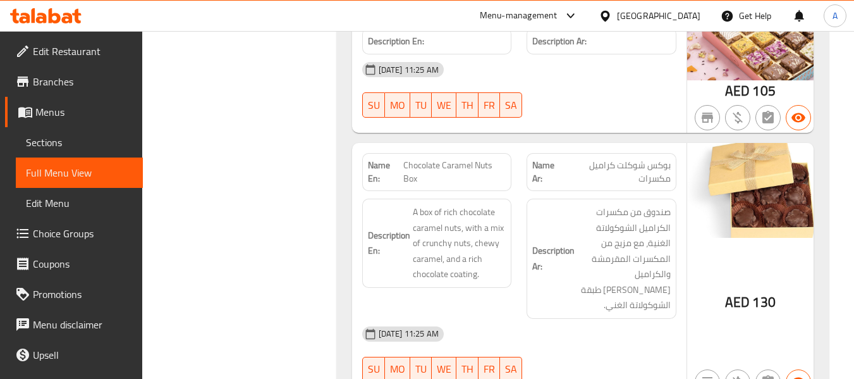
scroll to position [1833, 0]
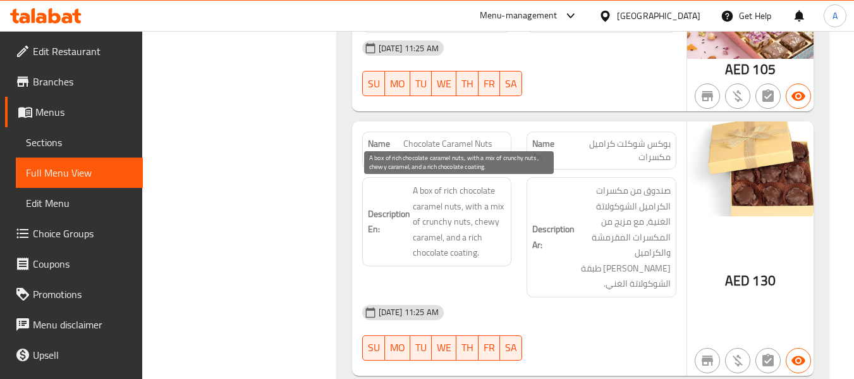
click at [446, 192] on span "A box of rich chocolate caramel nuts, with a mix of crunchy nuts, chewy caramel…" at bounding box center [460, 222] width 94 height 78
click at [492, 222] on span "A box of rich chocolate caramel nuts, with a mix of crunchy nuts, chewy caramel…" at bounding box center [460, 222] width 94 height 78
copy span "chewy"
click at [459, 224] on span "A box of rich chocolate caramel nuts, with a mix of crunchy nuts, chewy caramel…" at bounding box center [460, 222] width 94 height 78
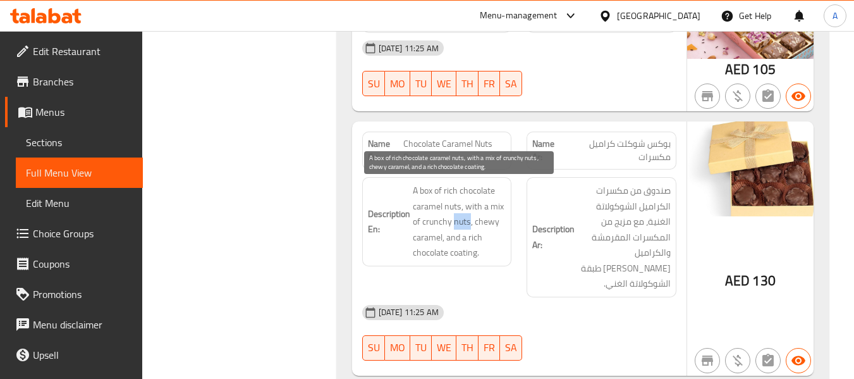
click at [459, 224] on span "A box of rich chocolate caramel nuts, with a mix of crunchy nuts, chewy caramel…" at bounding box center [460, 222] width 94 height 78
click at [437, 222] on span "A box of rich chocolate caramel nuts, with a mix of crunchy nuts, chewy caramel…" at bounding box center [460, 222] width 94 height 78
copy span "crunchy"
click at [488, 223] on span "A box of rich chocolate caramel nuts, with a mix of crunchy nuts, chewy caramel…" at bounding box center [460, 222] width 94 height 78
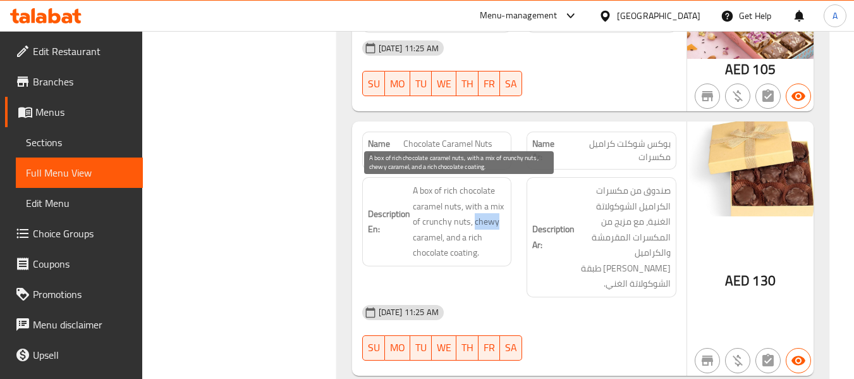
click at [488, 223] on span "A box of rich chocolate caramel nuts, with a mix of crunchy nuts, chewy caramel…" at bounding box center [460, 222] width 94 height 78
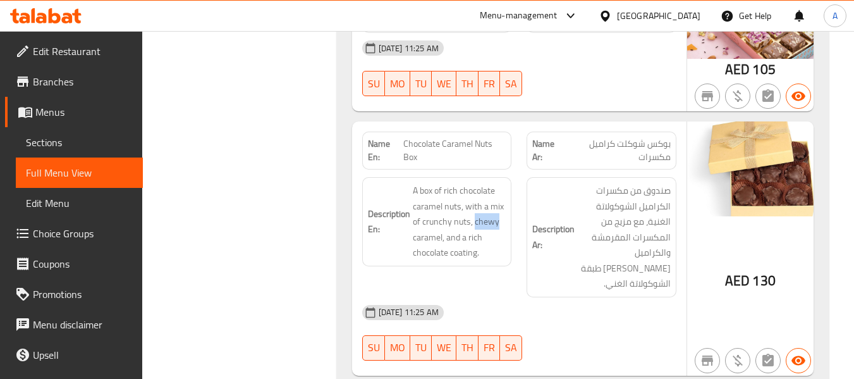
copy span "chewy"
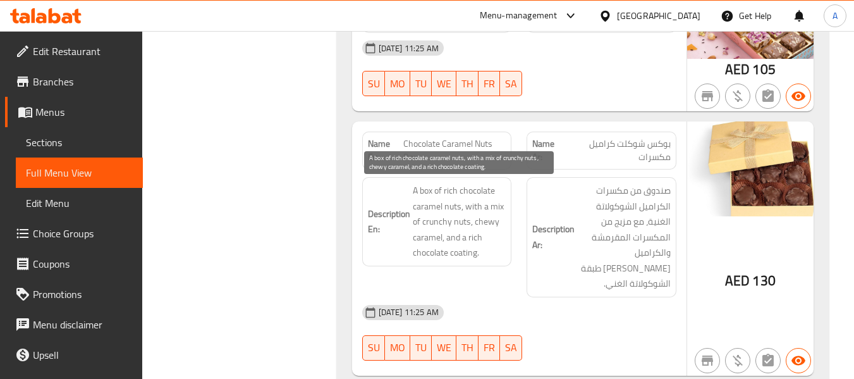
click at [454, 234] on span "A box of rich chocolate caramel nuts, with a mix of crunchy nuts, chewy caramel…" at bounding box center [460, 222] width 94 height 78
click at [458, 255] on span "A box of rich chocolate caramel nuts, with a mix of crunchy nuts, chewy caramel…" at bounding box center [460, 222] width 94 height 78
drag, startPoint x: 413, startPoint y: 255, endPoint x: 477, endPoint y: 250, distance: 63.5
click at [477, 250] on span "A box of rich chocolate caramel nuts, with a mix of crunchy nuts, chewy caramel…" at bounding box center [460, 222] width 94 height 78
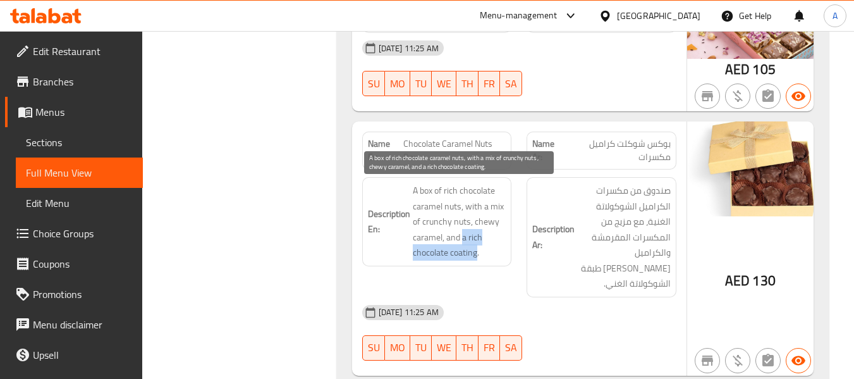
drag, startPoint x: 462, startPoint y: 238, endPoint x: 478, endPoint y: 251, distance: 20.2
click at [478, 251] on span "A box of rich chocolate caramel nuts, with a mix of crunchy nuts, chewy caramel…" at bounding box center [460, 222] width 94 height 78
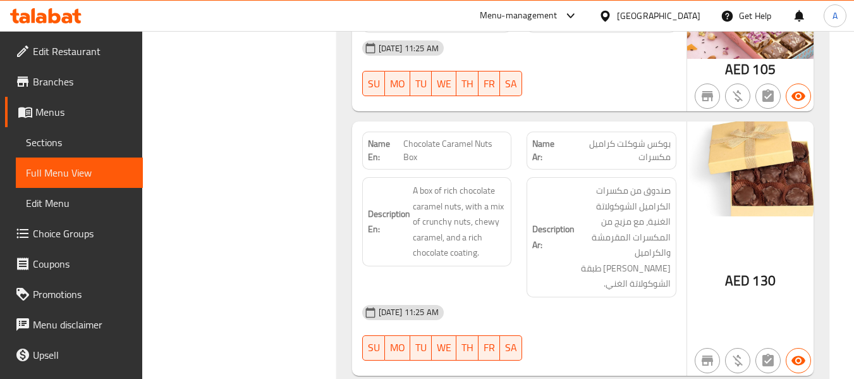
click at [593, 297] on div "[DATE] 11:25 AM" at bounding box center [519, 312] width 329 height 30
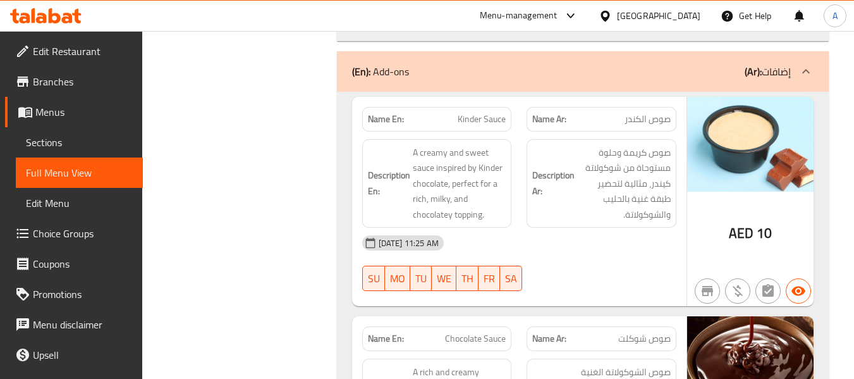
scroll to position [2212, 0]
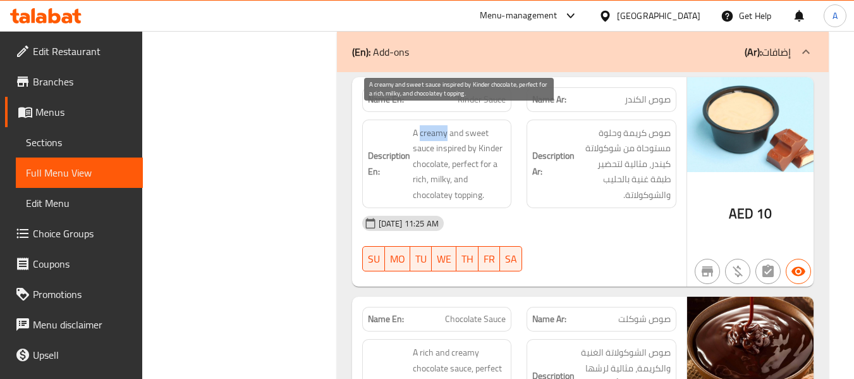
drag, startPoint x: 421, startPoint y: 120, endPoint x: 447, endPoint y: 123, distance: 26.0
click at [447, 125] on span "A creamy and sweet sauce inspired by Kinder chocolate, perfect for a rich, milk…" at bounding box center [460, 164] width 94 height 78
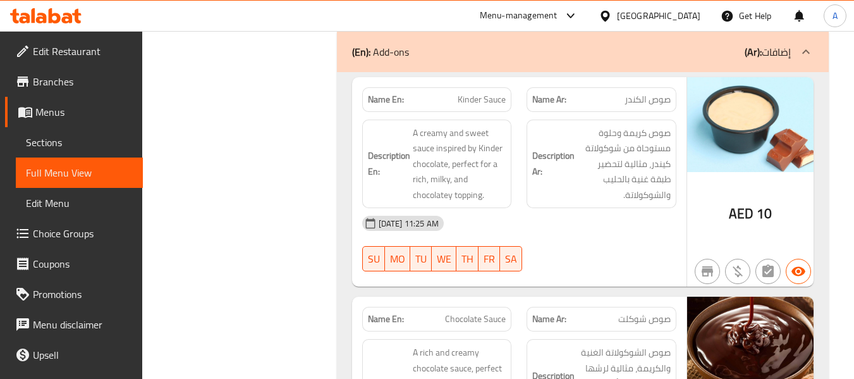
drag, startPoint x: 597, startPoint y: 219, endPoint x: 581, endPoint y: 215, distance: 16.2
click at [597, 219] on div "[DATE] 11:25 AM" at bounding box center [519, 223] width 329 height 30
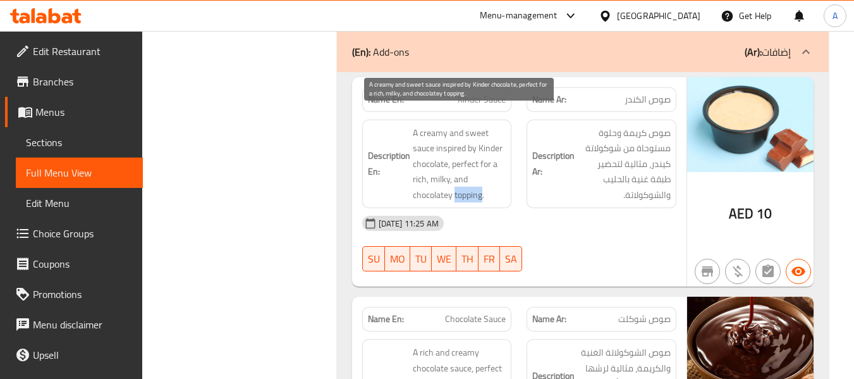
drag, startPoint x: 454, startPoint y: 176, endPoint x: 481, endPoint y: 183, distance: 28.2
click at [481, 183] on span "A creamy and sweet sauce inspired by Kinder chocolate, perfect for a rich, milk…" at bounding box center [460, 164] width 94 height 78
drag, startPoint x: 452, startPoint y: 148, endPoint x: 483, endPoint y: 179, distance: 43.8
click at [483, 179] on span "A creamy and sweet sauce inspired by Kinder chocolate, perfect for a rich, milk…" at bounding box center [460, 164] width 94 height 78
click at [464, 169] on span "A creamy and sweet sauce inspired by Kinder chocolate, perfect for a rich, milk…" at bounding box center [460, 164] width 94 height 78
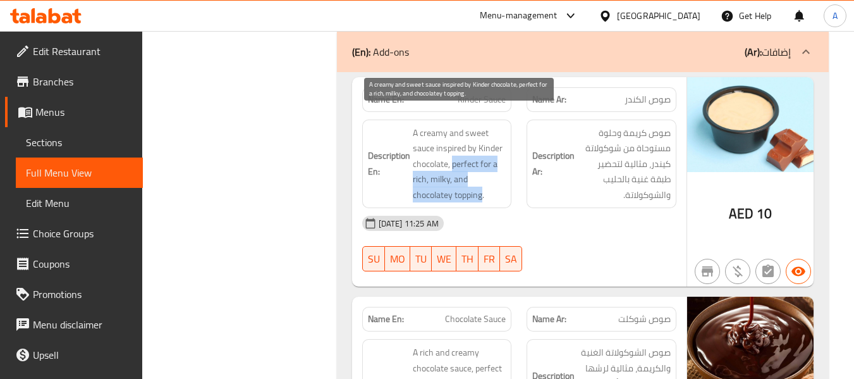
drag, startPoint x: 452, startPoint y: 149, endPoint x: 482, endPoint y: 178, distance: 42.0
click at [482, 178] on span "A creamy and sweet sauce inspired by Kinder chocolate, perfect for a rich, milk…" at bounding box center [460, 164] width 94 height 78
click at [498, 167] on span "A creamy and sweet sauce inspired by Kinder chocolate, perfect for a rich, milk…" at bounding box center [460, 164] width 94 height 78
click at [454, 128] on span "A creamy and sweet sauce inspired by Kinder chocolate, perfect for a rich, milk…" at bounding box center [460, 164] width 94 height 78
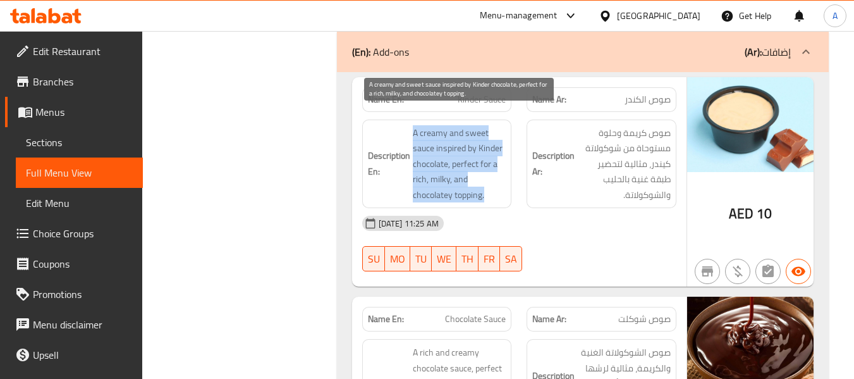
click at [454, 128] on span "A creamy and sweet sauce inspired by Kinder chocolate, perfect for a rich, milk…" at bounding box center [460, 164] width 94 height 78
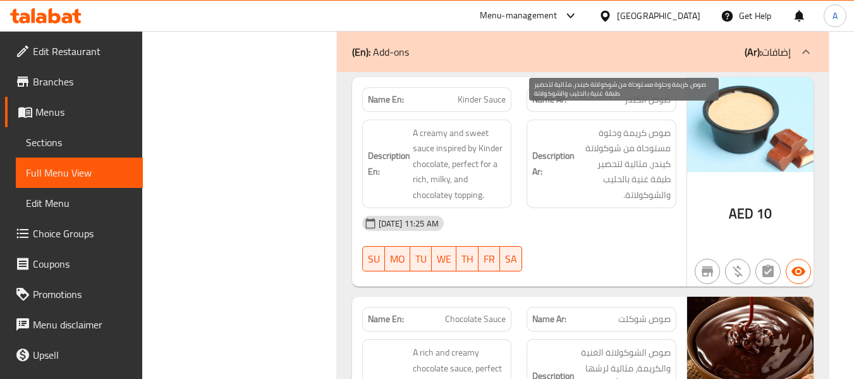
click at [633, 160] on span "صوص كريمة وحلوة مستوحاة من شوكولاتة كيندر، مثالية لتحضير طبقة غنية بالحليب والش…" at bounding box center [624, 164] width 94 height 78
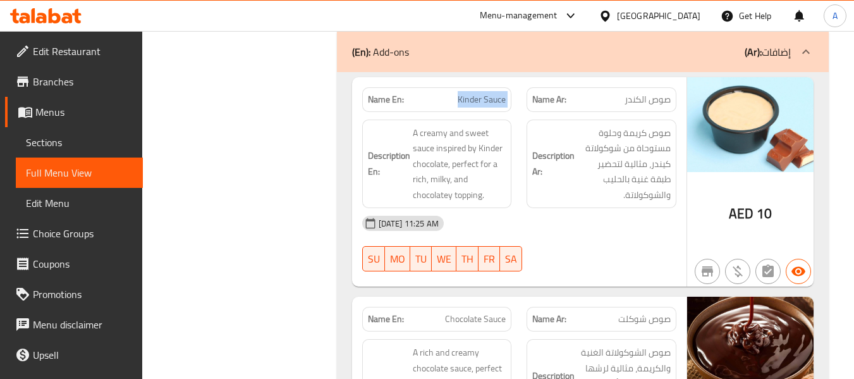
drag, startPoint x: 458, startPoint y: 82, endPoint x: 521, endPoint y: 81, distance: 63.2
click at [521, 81] on div "Name En: Kinder Sauce Name Ar: صوص الكندر" at bounding box center [519, 100] width 329 height 40
click at [547, 210] on div "[DATE] 11:25 AM" at bounding box center [519, 223] width 329 height 30
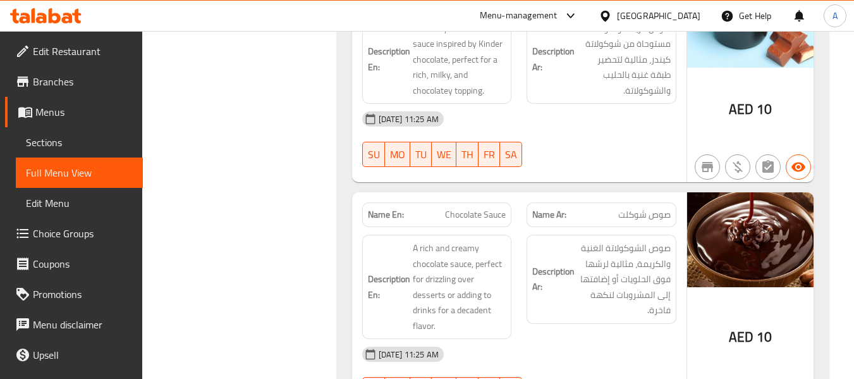
scroll to position [2338, 0]
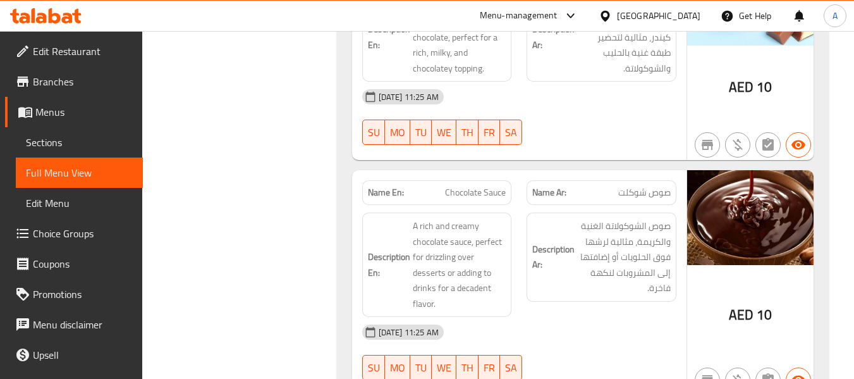
drag, startPoint x: 450, startPoint y: 174, endPoint x: 510, endPoint y: 171, distance: 60.1
click at [510, 180] on div "Name En: Chocolate Sauce" at bounding box center [437, 192] width 150 height 25
click at [343, 163] on div "Name En: Kinder Sauce Name Ar: صوص الكندر Description En: A creamy and sweet sa…" at bounding box center [583, 183] width 492 height 475
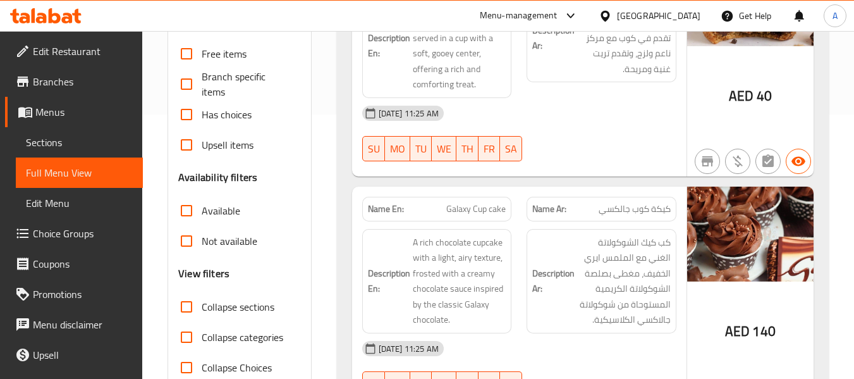
scroll to position [0, 0]
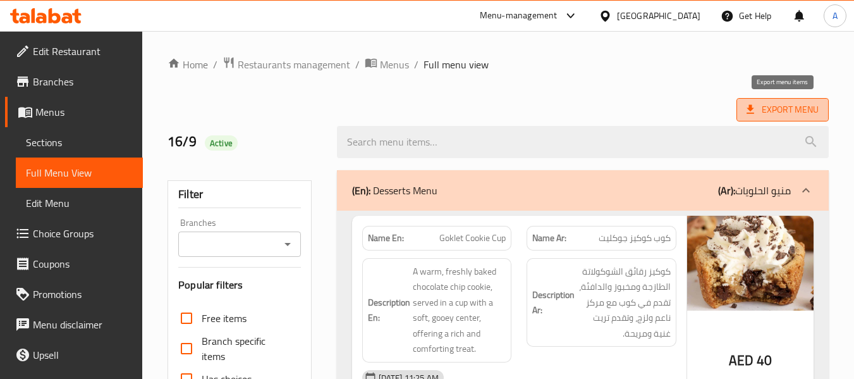
click at [823, 111] on span "Export Menu" at bounding box center [782, 109] width 92 height 23
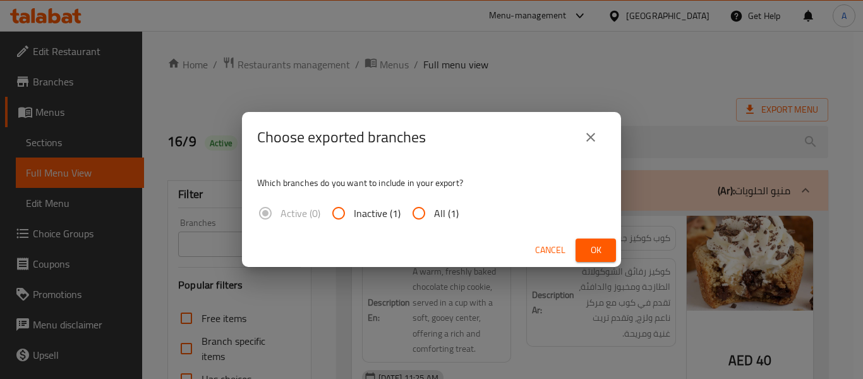
click at [437, 207] on span "All (1)" at bounding box center [446, 212] width 25 height 15
click at [434, 207] on input "All (1)" at bounding box center [419, 213] width 30 height 30
radio input "true"
click at [592, 250] on span "Ok" at bounding box center [596, 250] width 20 height 16
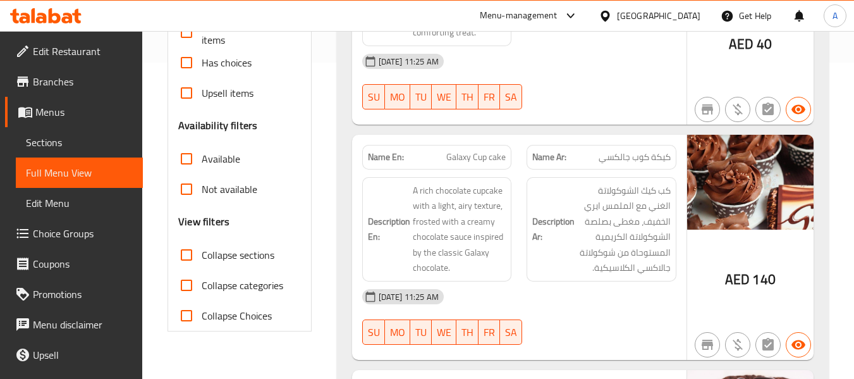
scroll to position [506, 0]
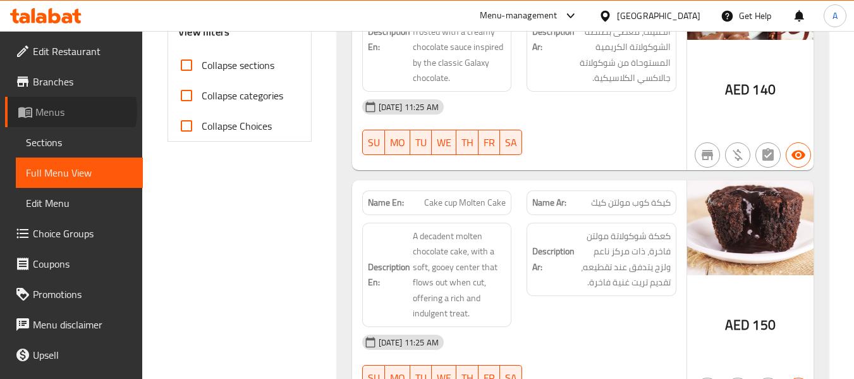
click at [71, 111] on span "Menus" at bounding box center [83, 111] width 97 height 15
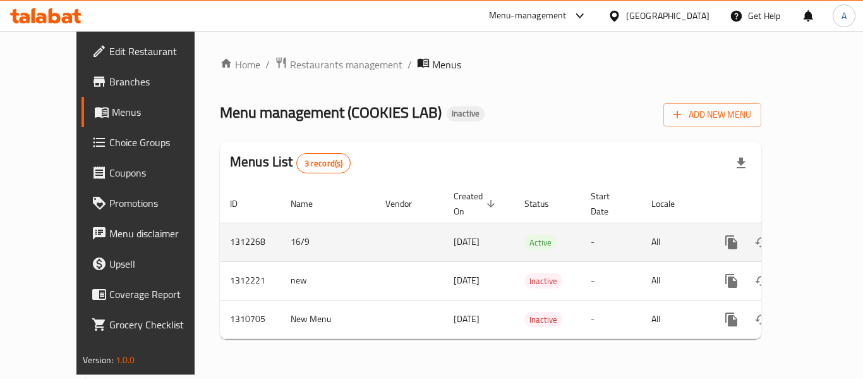
click at [281, 225] on td "16/9" at bounding box center [328, 241] width 95 height 39
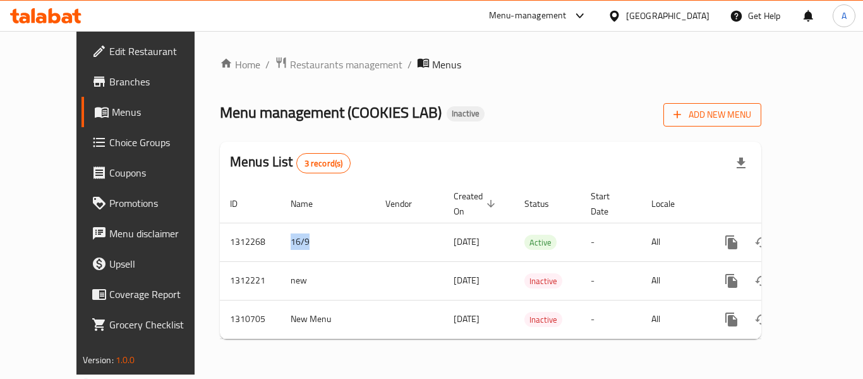
click at [751, 108] on span "Add New Menu" at bounding box center [713, 115] width 78 height 16
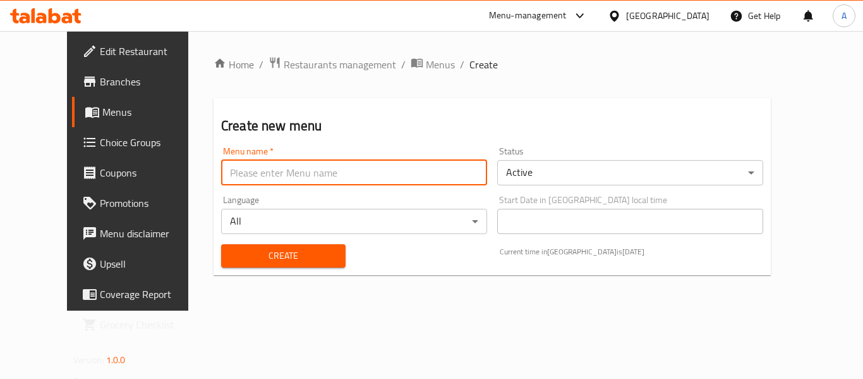
click at [370, 162] on input "text" at bounding box center [354, 172] width 266 height 25
paste input "16/9"
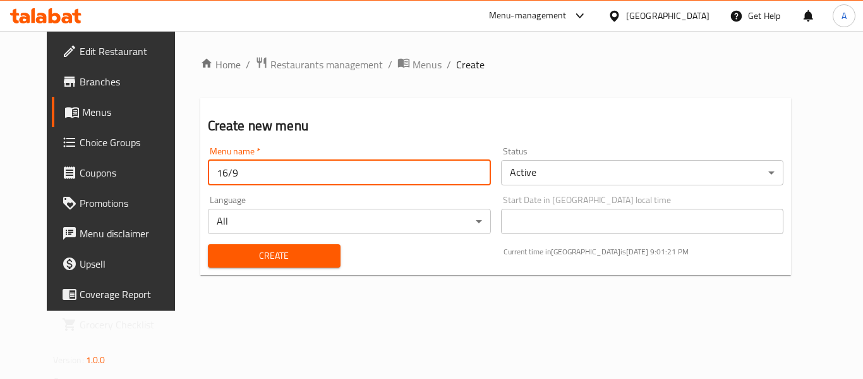
type input "16/9"
click at [289, 255] on span "Create" at bounding box center [274, 256] width 112 height 16
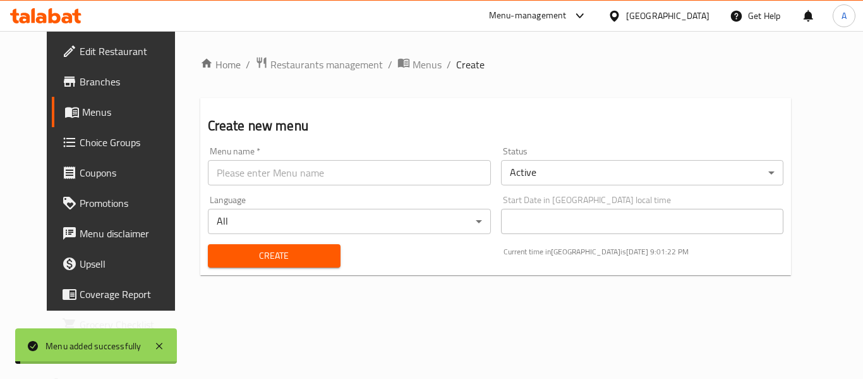
click at [413, 66] on span "Menus" at bounding box center [427, 64] width 29 height 15
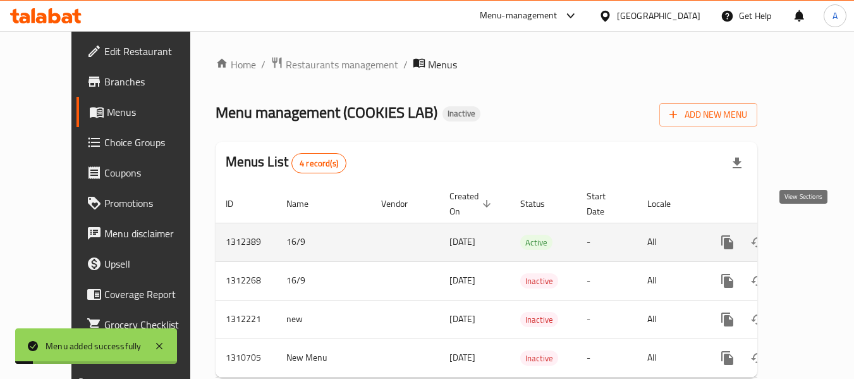
click at [811, 234] on icon "enhanced table" at bounding box center [818, 241] width 15 height 15
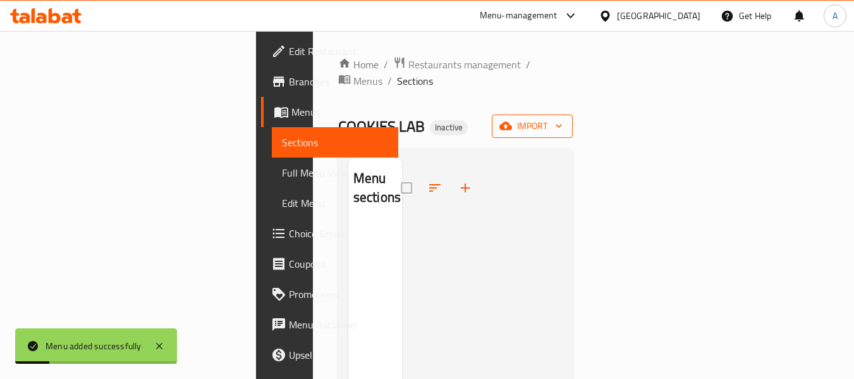
click at [562, 118] on span "import" at bounding box center [532, 126] width 61 height 16
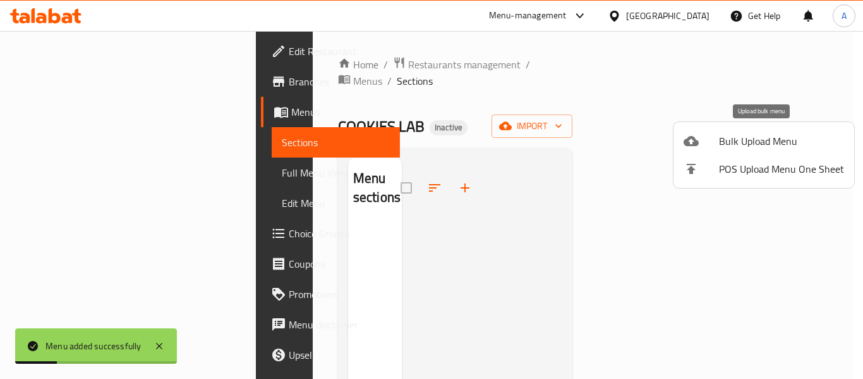
click at [710, 138] on div at bounding box center [701, 140] width 35 height 15
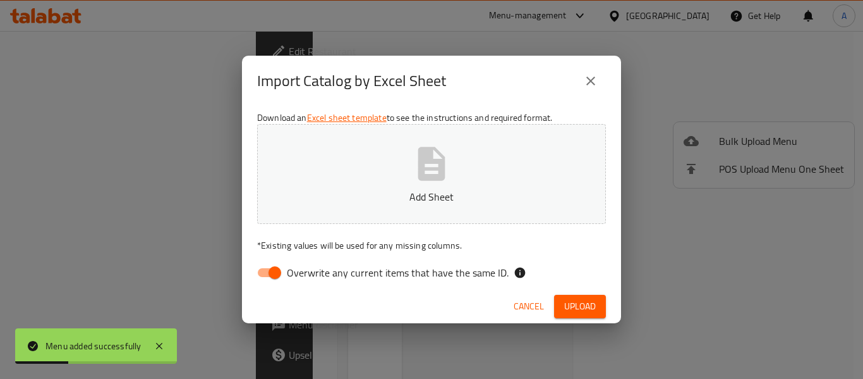
click at [422, 266] on span "Overwrite any current items that have the same ID." at bounding box center [398, 272] width 222 height 15
click at [311, 266] on input "Overwrite any current items that have the same ID." at bounding box center [275, 272] width 72 height 24
checkbox input "false"
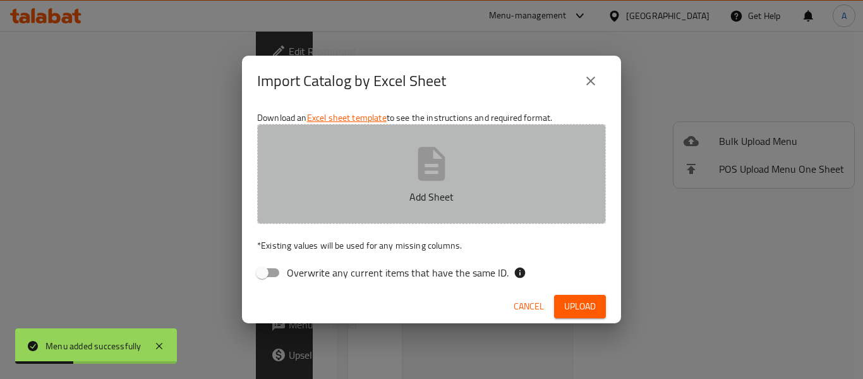
click at [404, 189] on p "Add Sheet" at bounding box center [432, 196] width 310 height 15
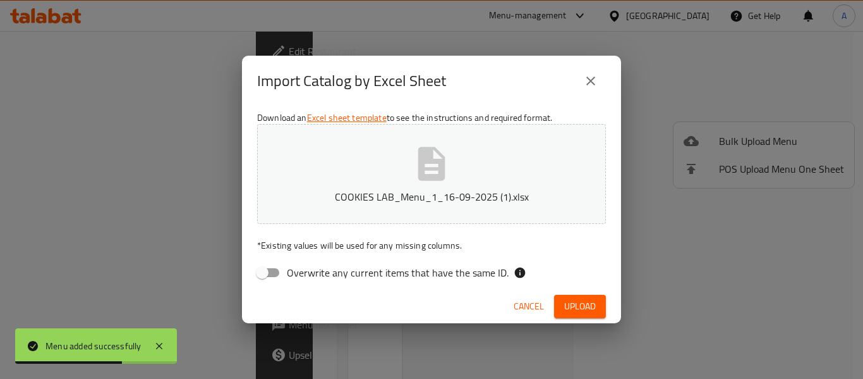
click at [577, 300] on span "Upload" at bounding box center [580, 306] width 32 height 16
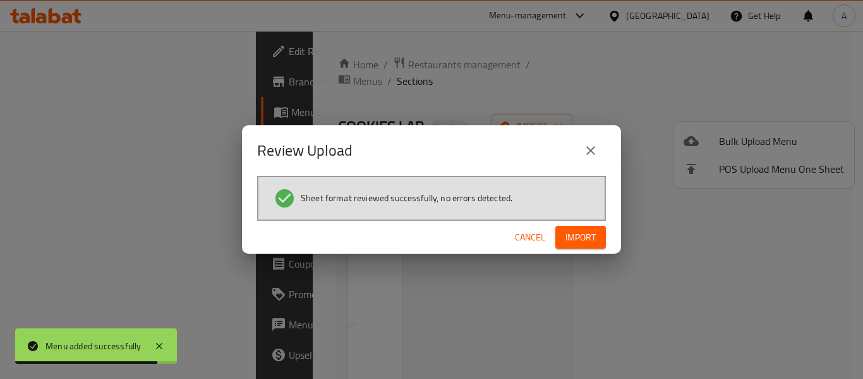
click at [561, 236] on button "Import" at bounding box center [581, 237] width 51 height 23
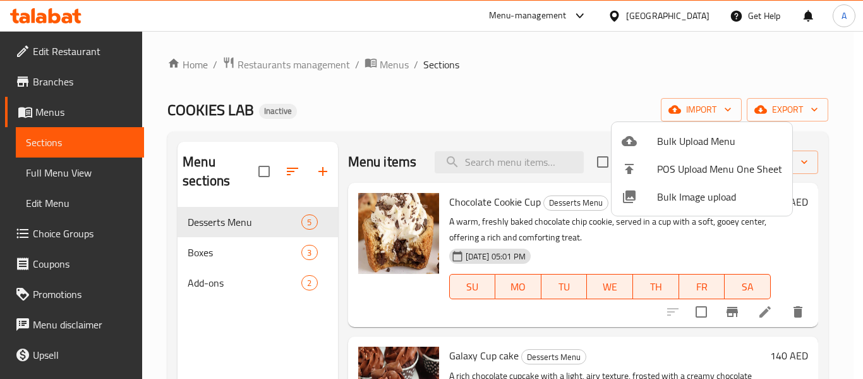
click at [437, 84] on div at bounding box center [431, 189] width 863 height 379
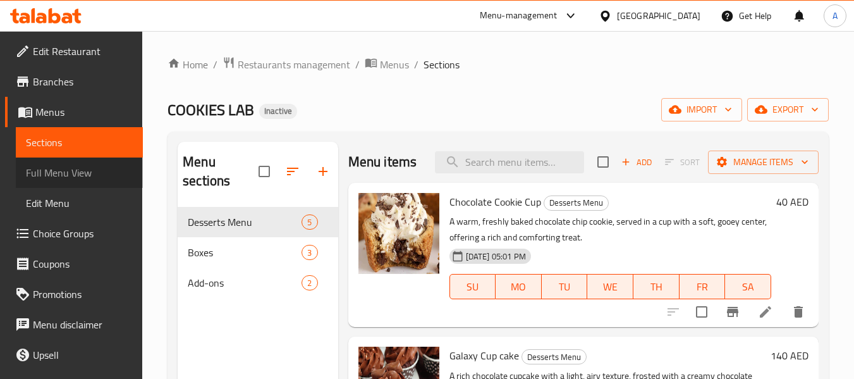
click at [101, 171] on span "Full Menu View" at bounding box center [79, 172] width 107 height 15
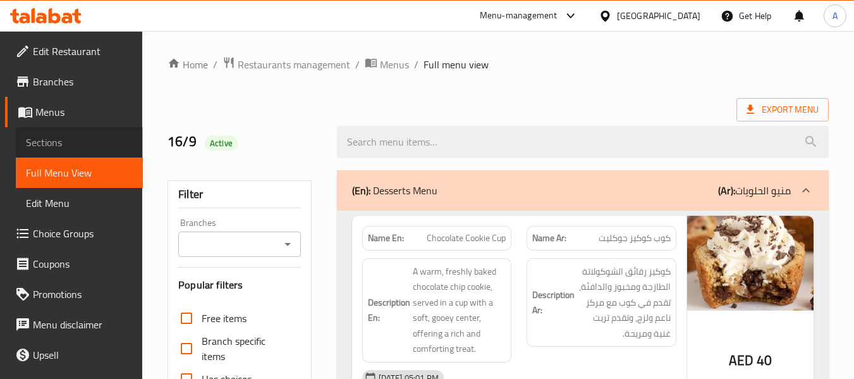
click at [89, 136] on span "Sections" at bounding box center [79, 142] width 107 height 15
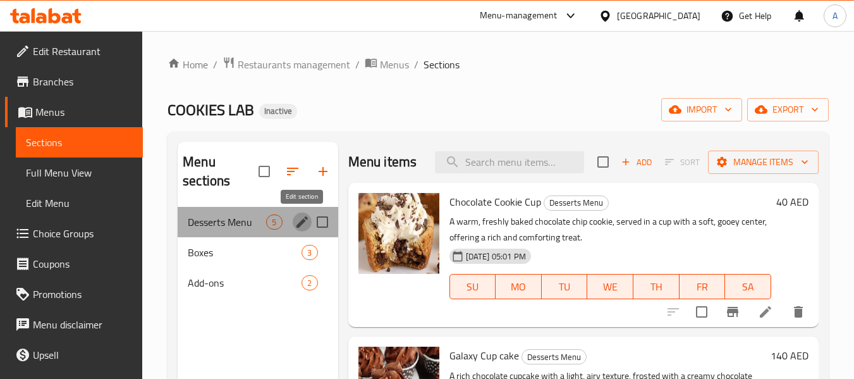
click at [301, 218] on icon "edit" at bounding box center [301, 221] width 15 height 15
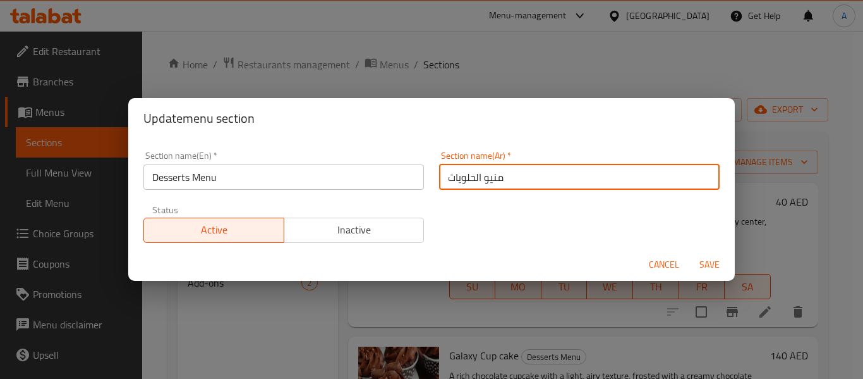
click at [486, 181] on input "منيو الحلويات" at bounding box center [579, 176] width 281 height 25
paste input "الكيك & الكاس"
type input "الكيك & الكاسات"
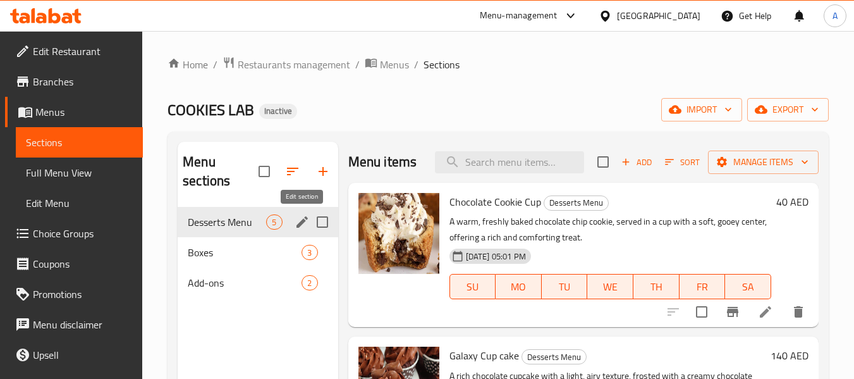
click at [298, 219] on icon "edit" at bounding box center [301, 221] width 15 height 15
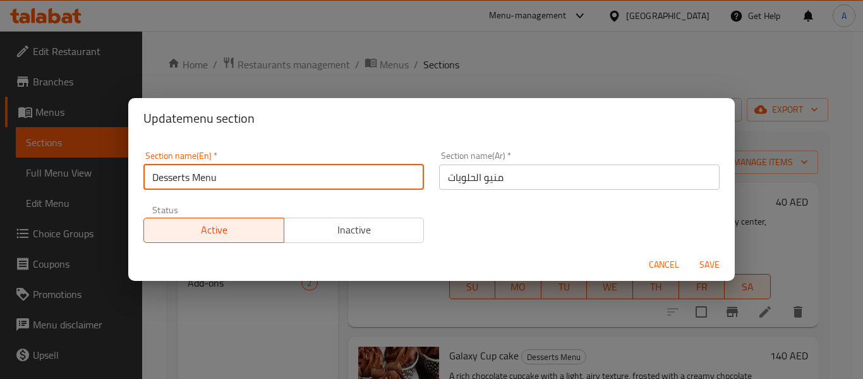
drag, startPoint x: 188, startPoint y: 179, endPoint x: 153, endPoint y: 179, distance: 34.8
click at [153, 179] on input "Desserts Menu" at bounding box center [283, 176] width 281 height 25
paste input "Cakes & Cups"
type input "Cakes & Cups"
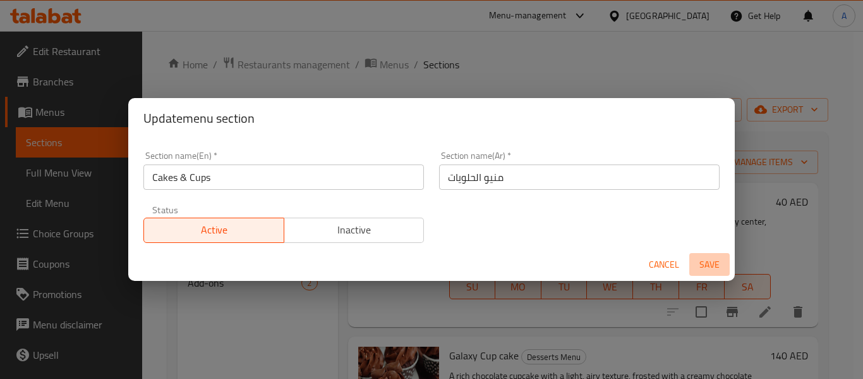
click at [706, 262] on span "Save" at bounding box center [710, 265] width 30 height 16
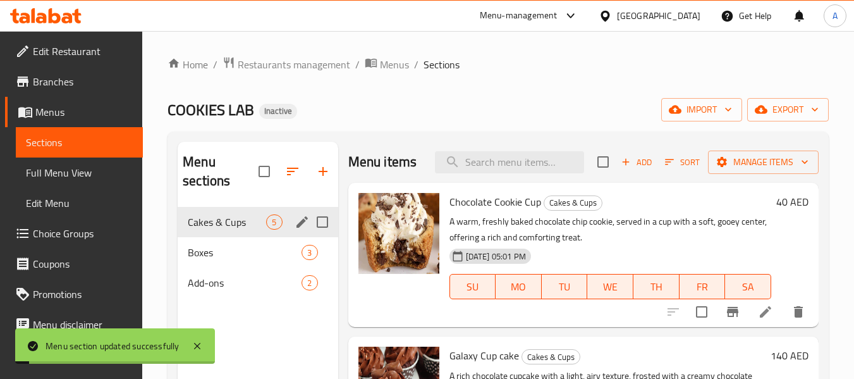
click at [303, 217] on icon "edit" at bounding box center [301, 221] width 15 height 15
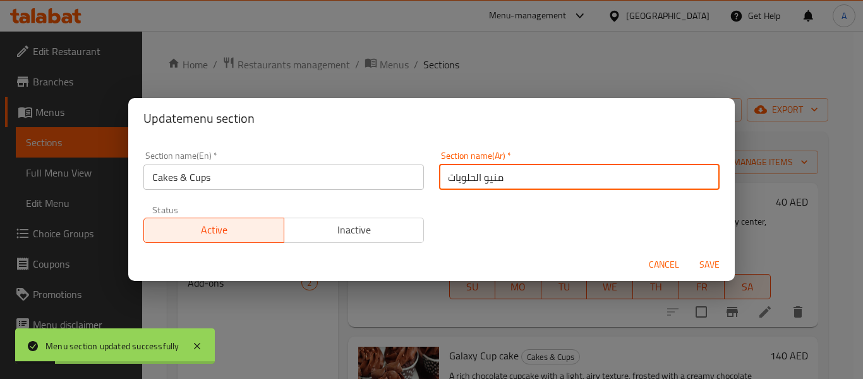
click at [497, 179] on input "منيو الحلويات" at bounding box center [579, 176] width 281 height 25
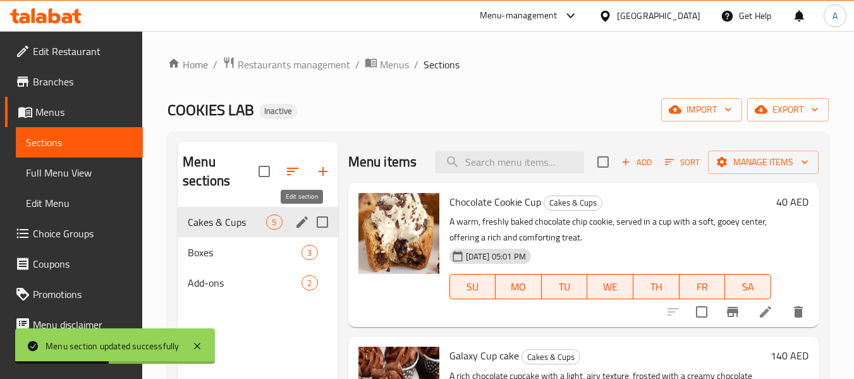
click at [296, 224] on icon "edit" at bounding box center [301, 221] width 15 height 15
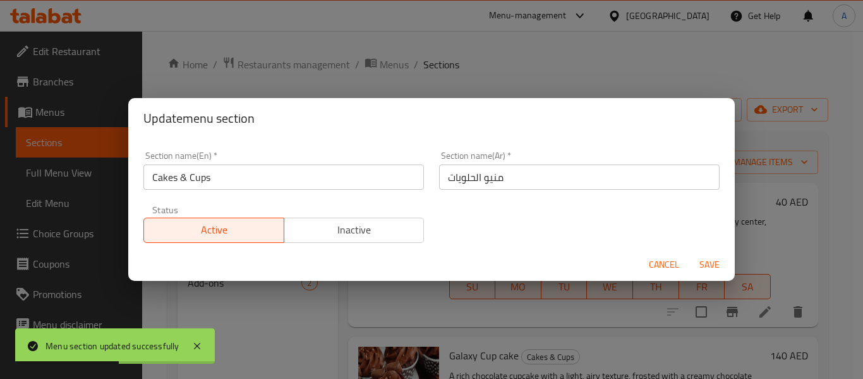
click at [498, 181] on input "منيو الحلويات" at bounding box center [579, 176] width 281 height 25
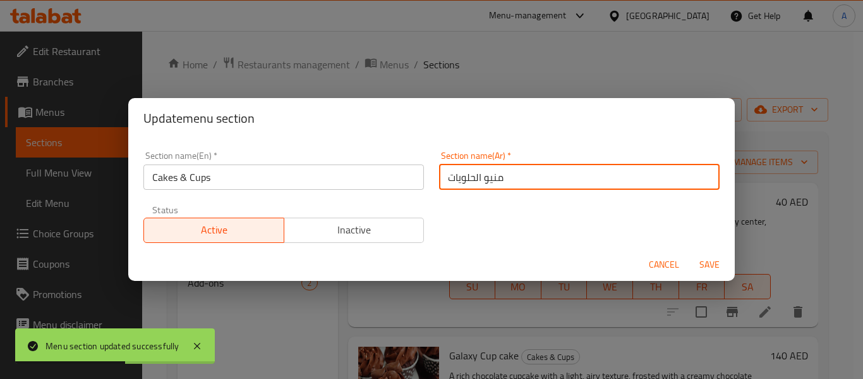
click at [498, 181] on input "منيو الحلويات" at bounding box center [579, 176] width 281 height 25
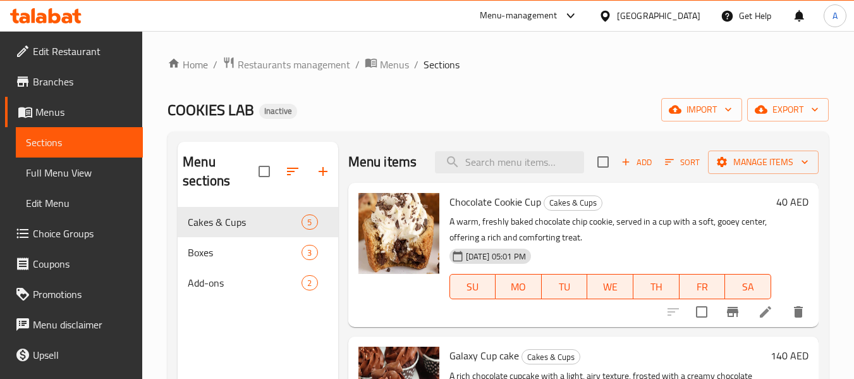
click at [410, 162] on h2 "Menu items" at bounding box center [382, 161] width 69 height 19
click at [303, 222] on icon "edit" at bounding box center [301, 221] width 11 height 11
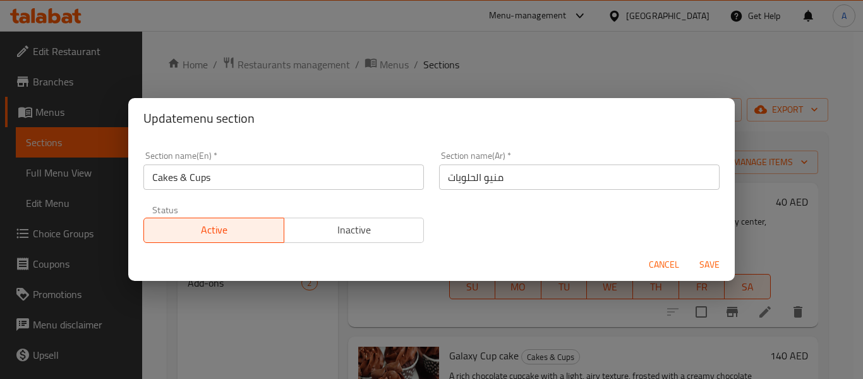
click at [495, 183] on input "منيو الحلويات" at bounding box center [579, 176] width 281 height 25
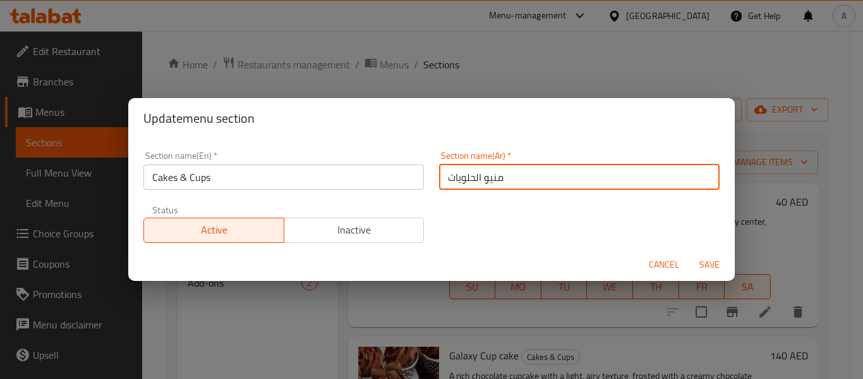
click at [495, 183] on input "منيو الحلويات" at bounding box center [579, 176] width 281 height 25
paste input "الكيك & الكاس"
type input "الكيك & الكاسات"
click at [712, 269] on span "Save" at bounding box center [710, 265] width 30 height 16
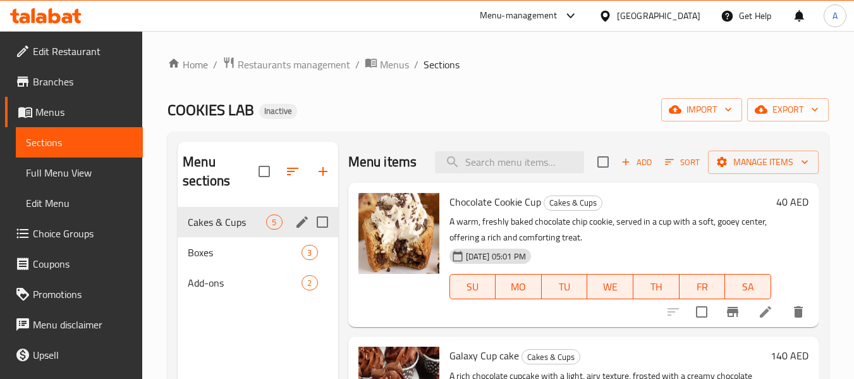
click at [459, 126] on div "Home / Restaurants management / Menus / Sections COOKIES LAB Inactive import ex…" at bounding box center [497, 293] width 661 height 474
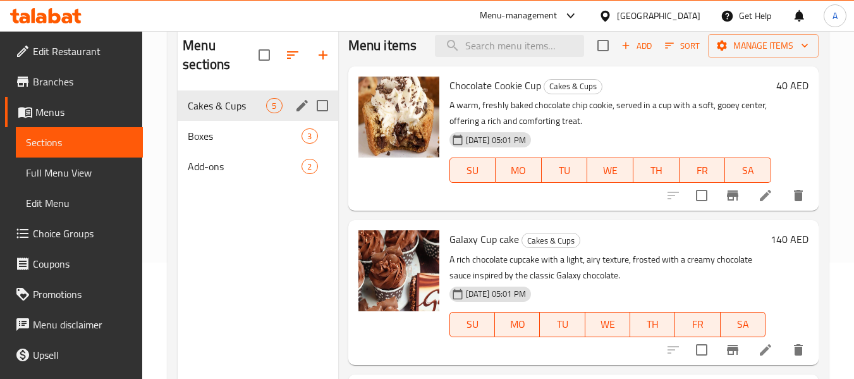
scroll to position [126, 0]
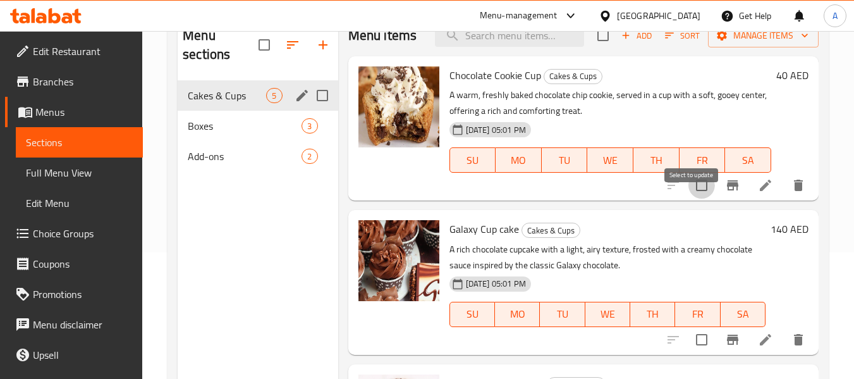
click at [689, 198] on input "checkbox" at bounding box center [701, 185] width 27 height 27
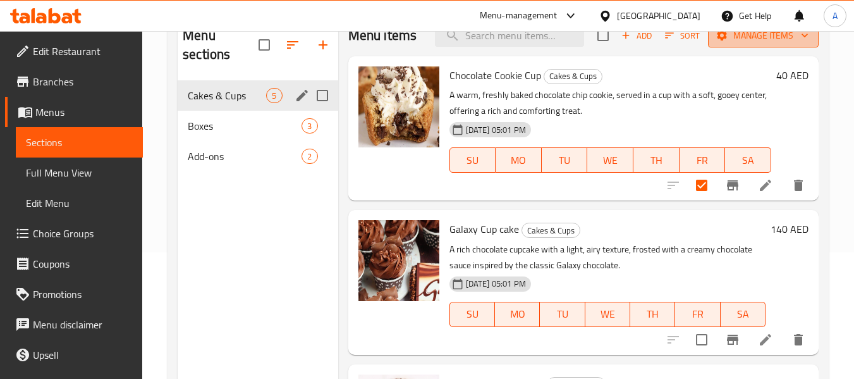
click at [739, 47] on button "Manage items" at bounding box center [763, 35] width 111 height 23
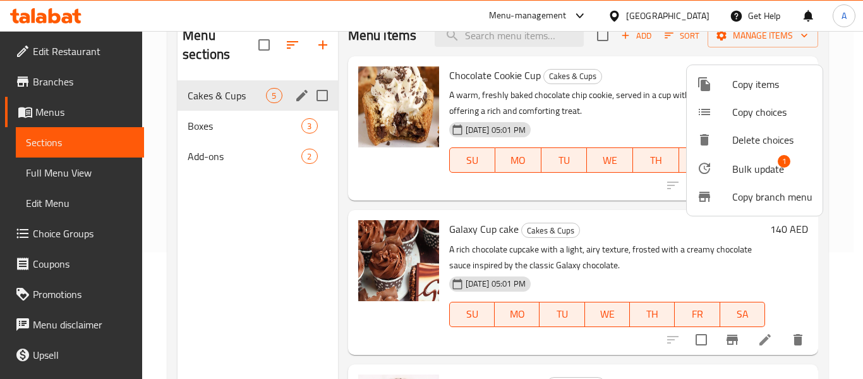
click at [739, 176] on span "Bulk update" at bounding box center [758, 168] width 52 height 15
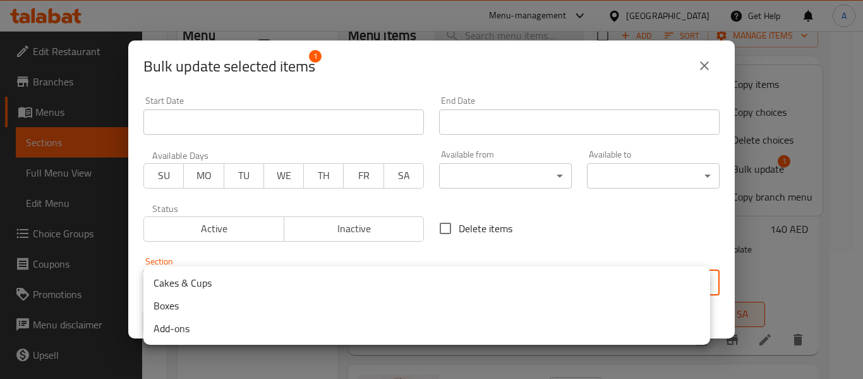
click at [307, 252] on body "​ Menu-management [GEOGRAPHIC_DATA] Get Help A Edit Restaurant Branches Menus S…" at bounding box center [431, 79] width 863 height 348
click at [224, 330] on li "Add-ons" at bounding box center [426, 328] width 567 height 23
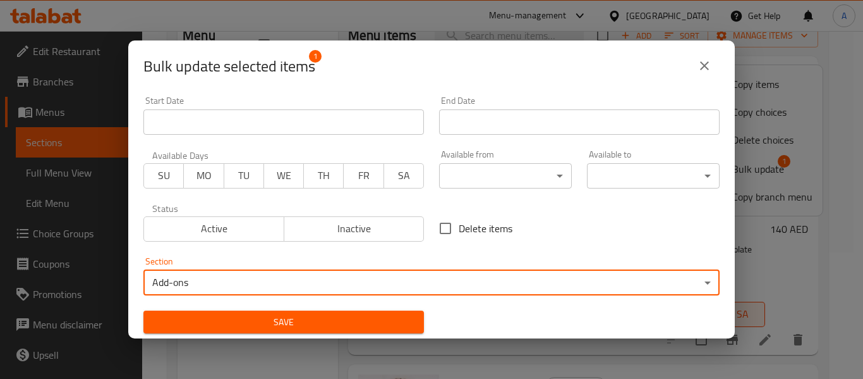
click at [389, 323] on span "Save" at bounding box center [284, 322] width 260 height 16
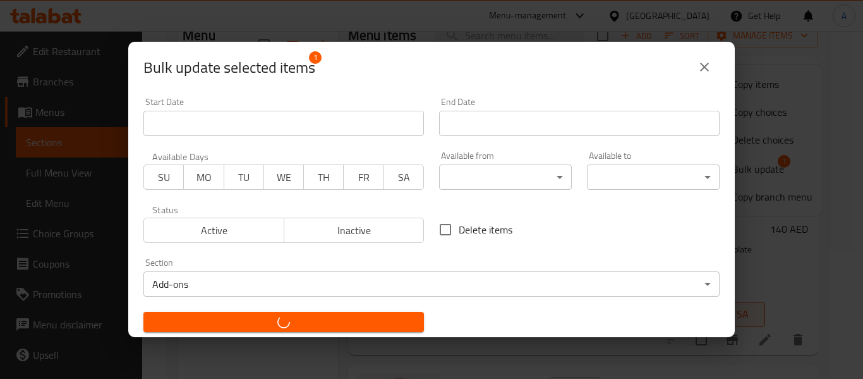
checkbox input "false"
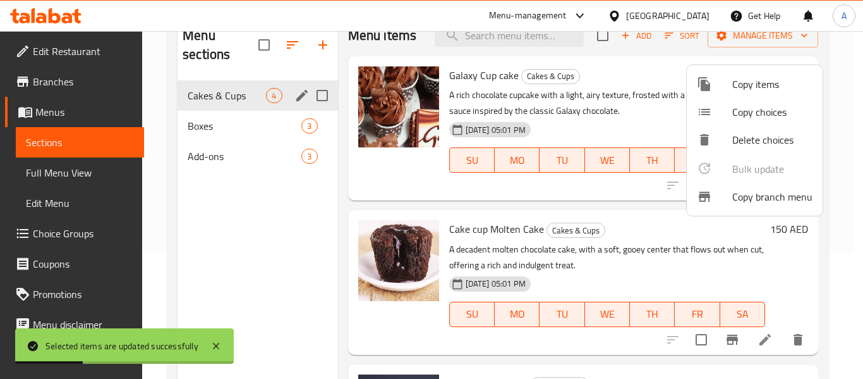
click at [255, 159] on div at bounding box center [431, 189] width 863 height 379
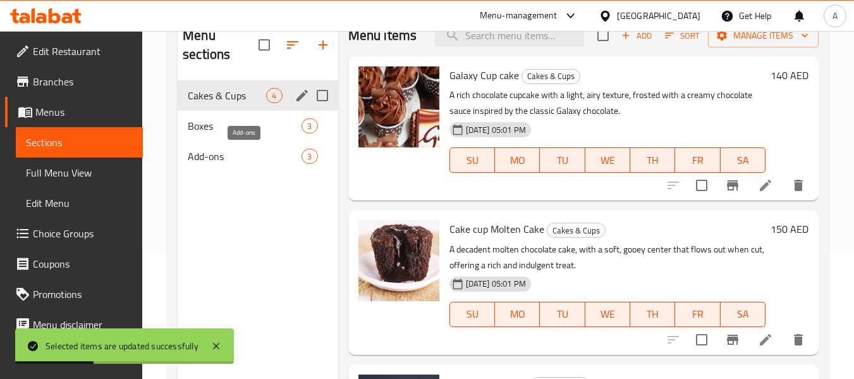
click at [255, 159] on span "Add-ons" at bounding box center [245, 156] width 114 height 15
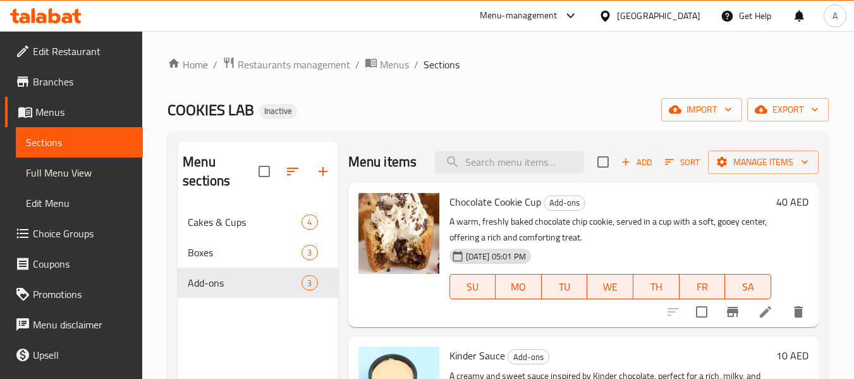
click at [427, 121] on div "COOKIES LAB Inactive import export" at bounding box center [497, 109] width 661 height 23
click at [55, 172] on span "Full Menu View" at bounding box center [79, 172] width 107 height 15
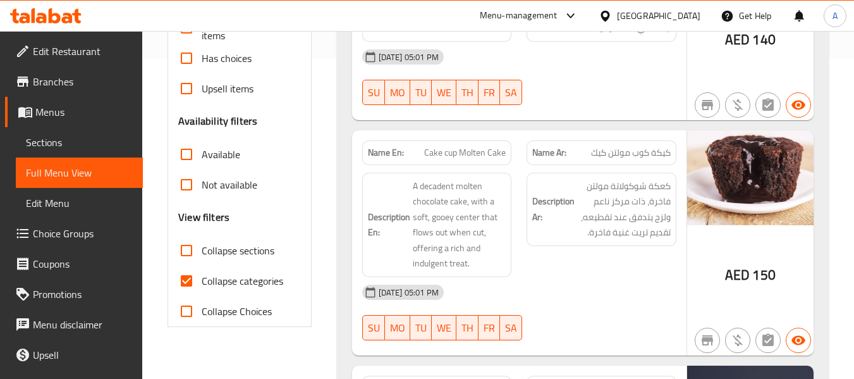
scroll to position [379, 0]
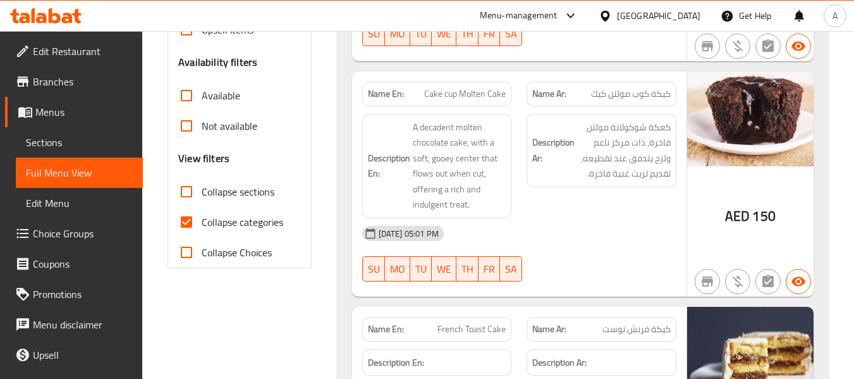
click at [255, 212] on label "Collapse categories" at bounding box center [227, 222] width 112 height 30
click at [202, 212] on input "Collapse categories" at bounding box center [186, 222] width 30 height 30
checkbox input "false"
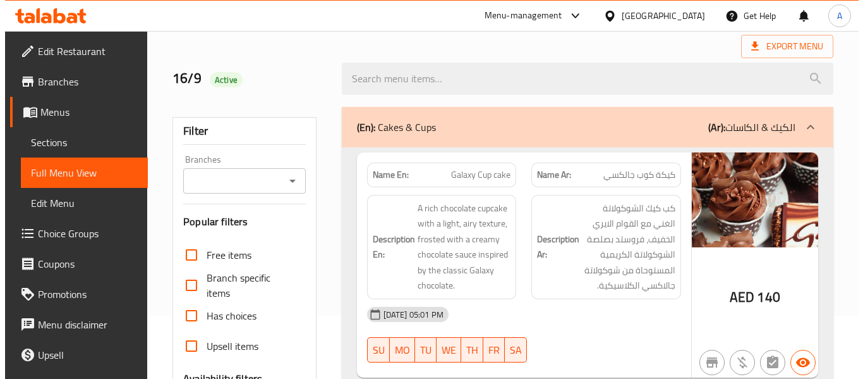
scroll to position [0, 0]
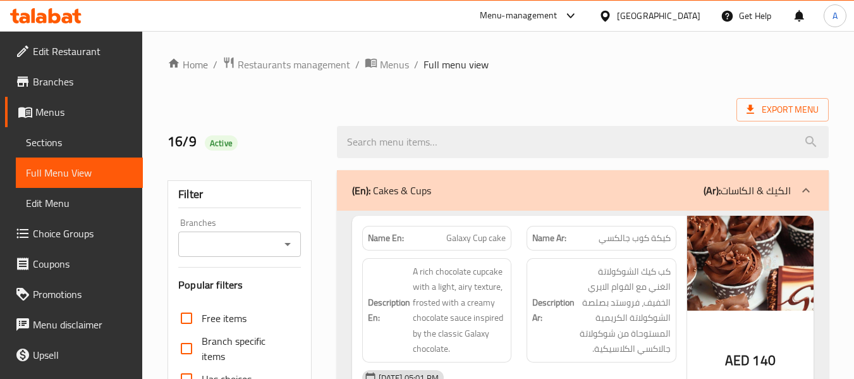
click at [755, 112] on icon at bounding box center [750, 109] width 13 height 13
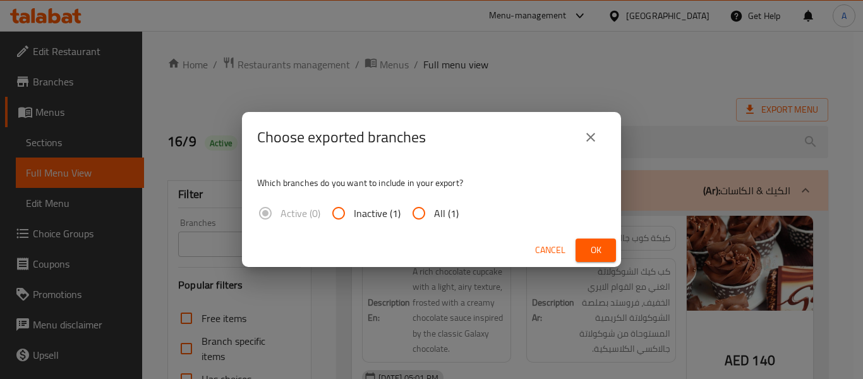
click at [427, 217] on input "All (1)" at bounding box center [419, 213] width 30 height 30
radio input "true"
click at [600, 241] on button "Ok" at bounding box center [596, 249] width 40 height 23
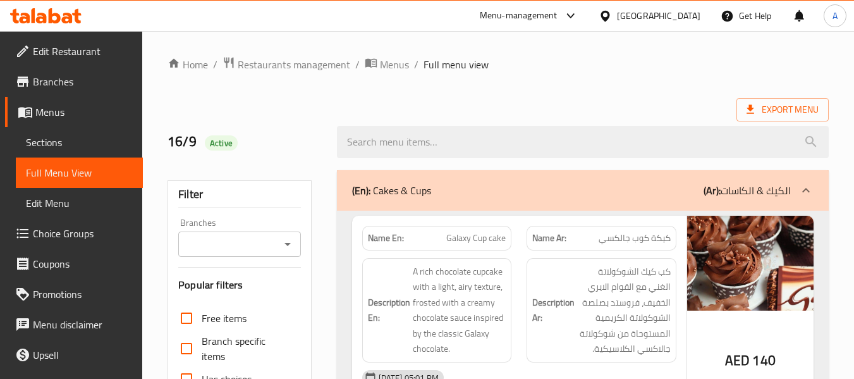
click at [69, 128] on link "Sections" at bounding box center [79, 142] width 127 height 30
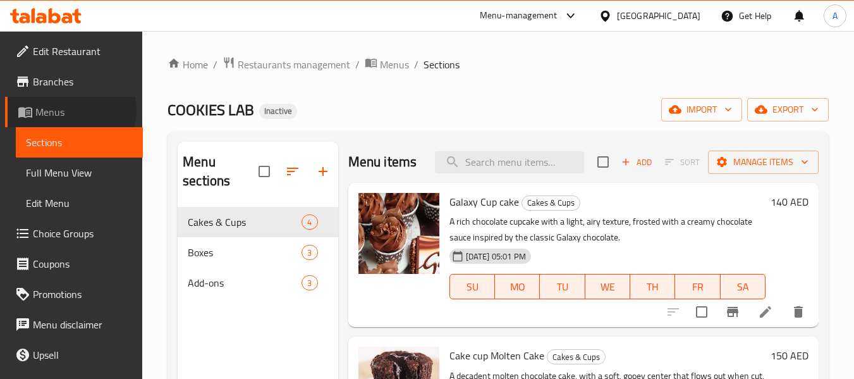
click at [70, 110] on span "Menus" at bounding box center [83, 111] width 97 height 15
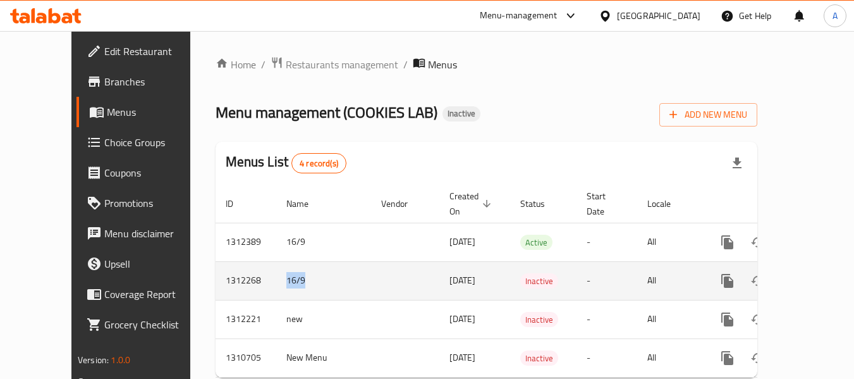
drag, startPoint x: 258, startPoint y: 266, endPoint x: 221, endPoint y: 262, distance: 37.5
click at [221, 262] on tr "1312268 16/9 [DATE] Inactive - All" at bounding box center [530, 280] width 628 height 39
click at [780, 273] on icon "enhanced table" at bounding box center [787, 280] width 15 height 15
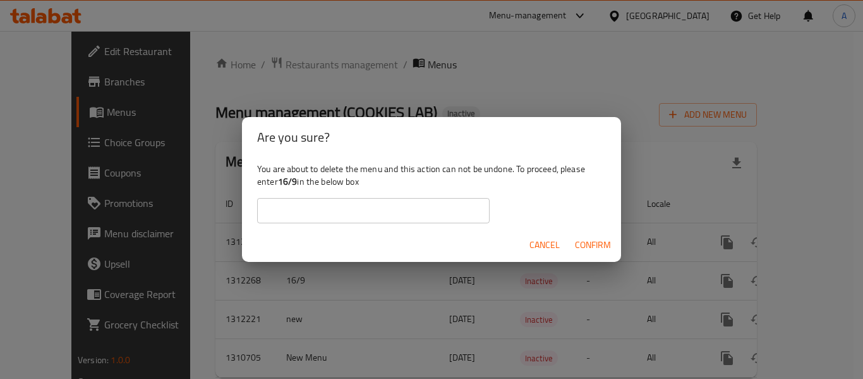
click at [452, 204] on input "text" at bounding box center [373, 210] width 233 height 25
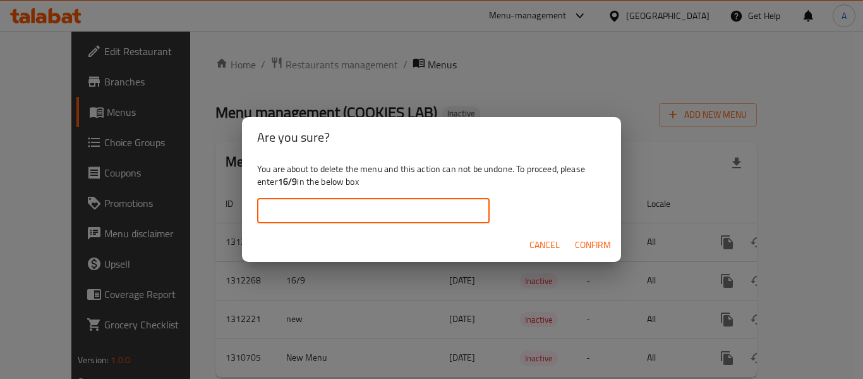
paste input "16/9"
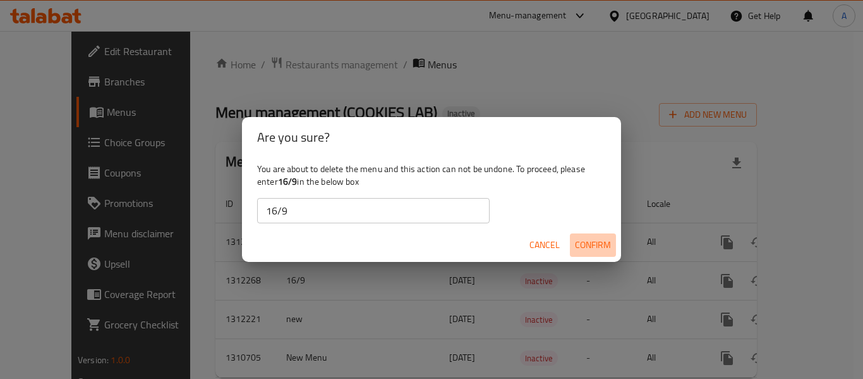
click at [604, 251] on span "Confirm" at bounding box center [593, 245] width 36 height 16
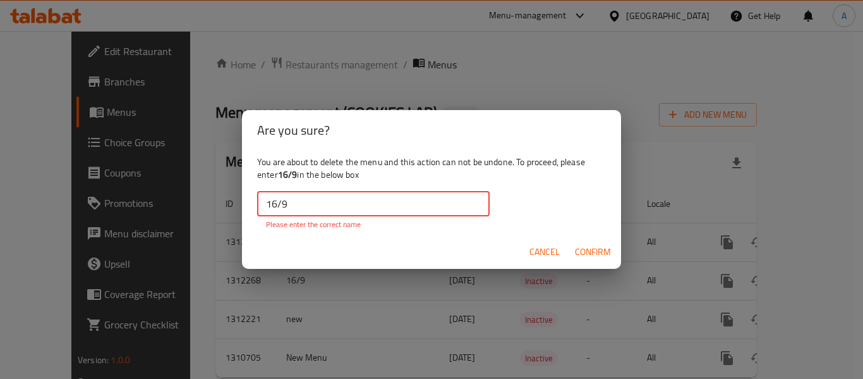
click at [285, 205] on input "16/9" at bounding box center [373, 203] width 233 height 25
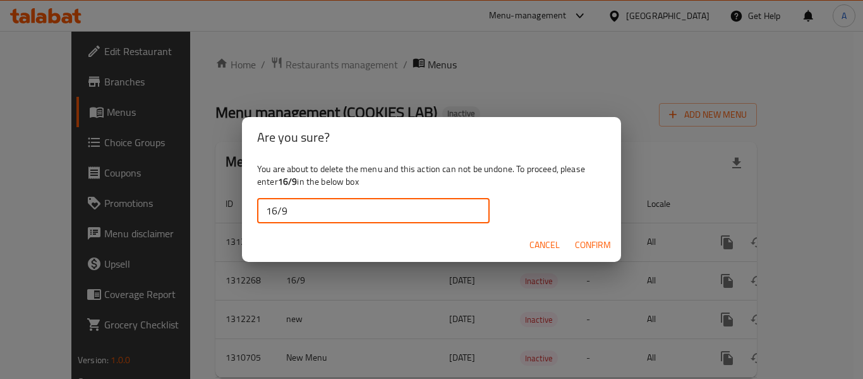
type input "16/9"
drag, startPoint x: 626, startPoint y: 242, endPoint x: 594, endPoint y: 245, distance: 32.3
click at [622, 243] on div "Are you sure? You are about to delete the menu and this action can not be undon…" at bounding box center [431, 189] width 863 height 379
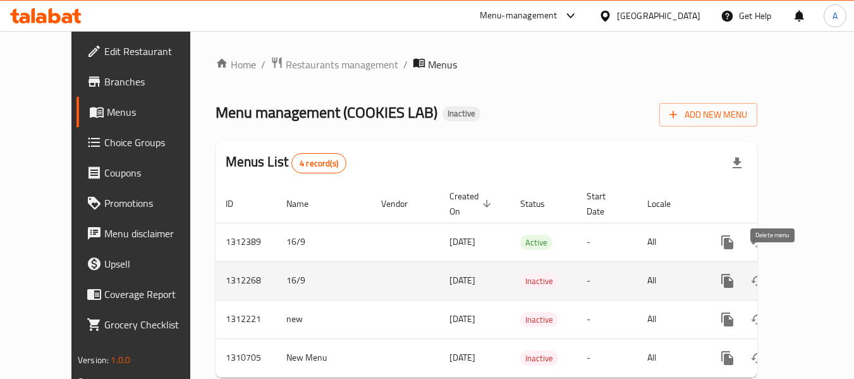
click at [784, 275] on icon "enhanced table" at bounding box center [788, 280] width 9 height 11
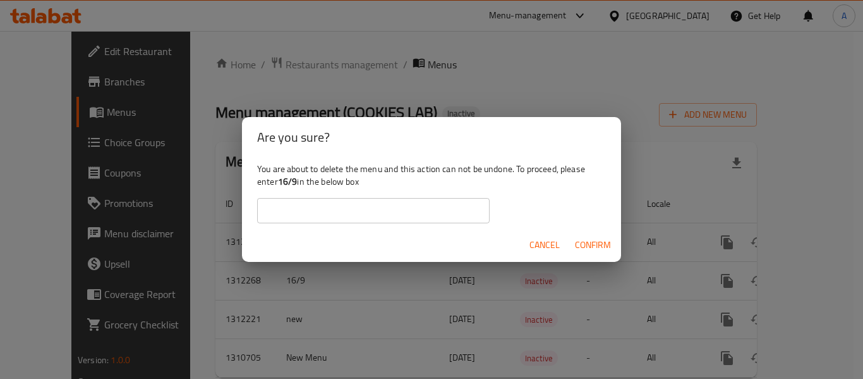
click at [393, 208] on input "text" at bounding box center [373, 210] width 233 height 25
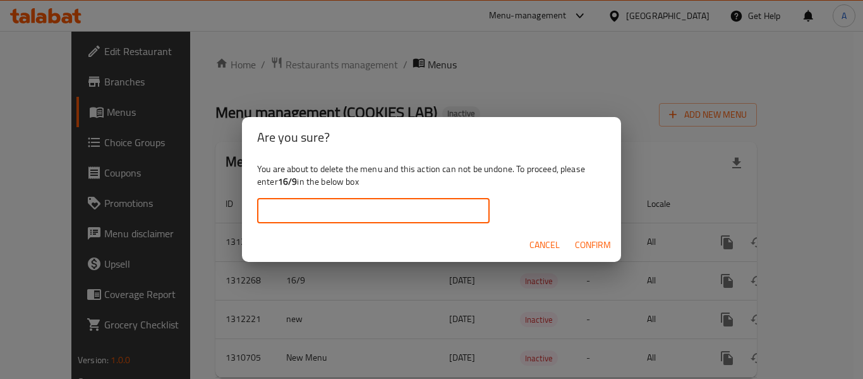
paste input "16/9"
drag, startPoint x: 277, startPoint y: 209, endPoint x: 213, endPoint y: 192, distance: 66.1
click at [213, 192] on div "Are you sure? You are about to delete the menu and this action can not be undon…" at bounding box center [431, 189] width 863 height 379
type input "16/9"
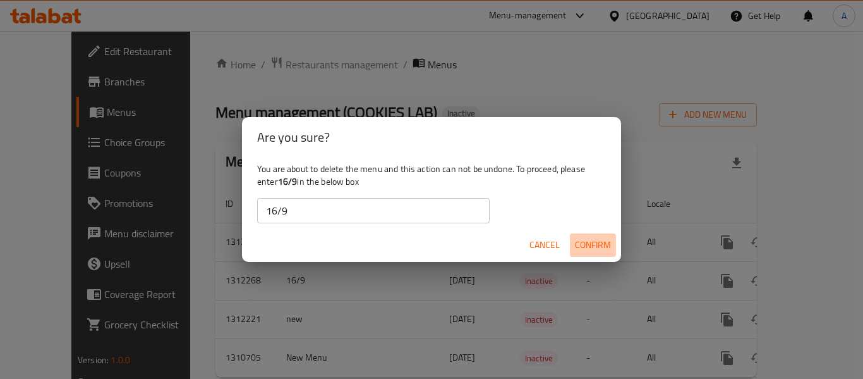
click at [580, 246] on span "Confirm" at bounding box center [593, 245] width 36 height 16
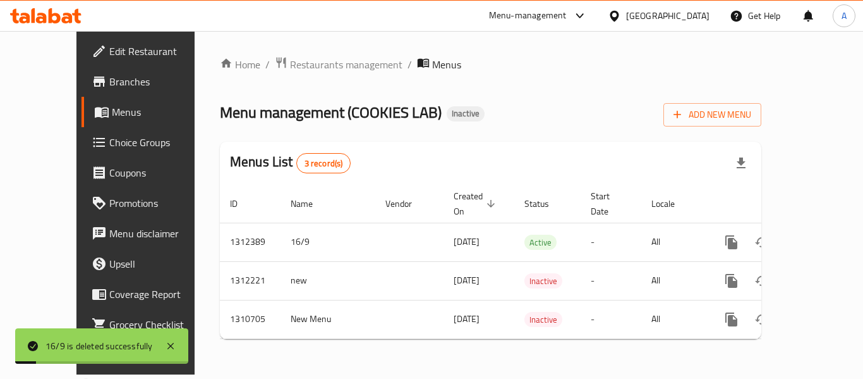
click at [112, 115] on span "Menus" at bounding box center [161, 111] width 99 height 15
click at [109, 83] on span "Branches" at bounding box center [159, 81] width 101 height 15
